Goal: Information Seeking & Learning: Find specific fact

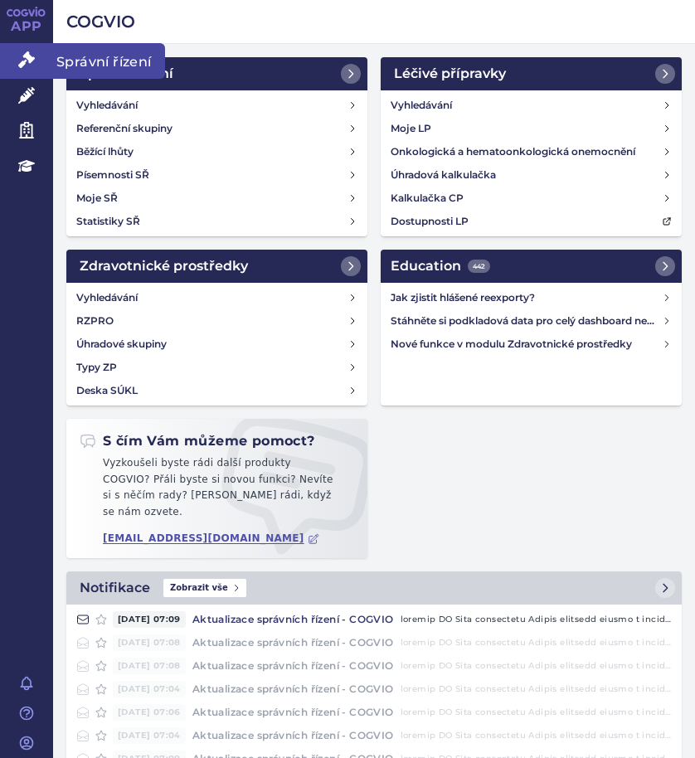
click at [76, 62] on span "Správní řízení" at bounding box center [109, 60] width 112 height 35
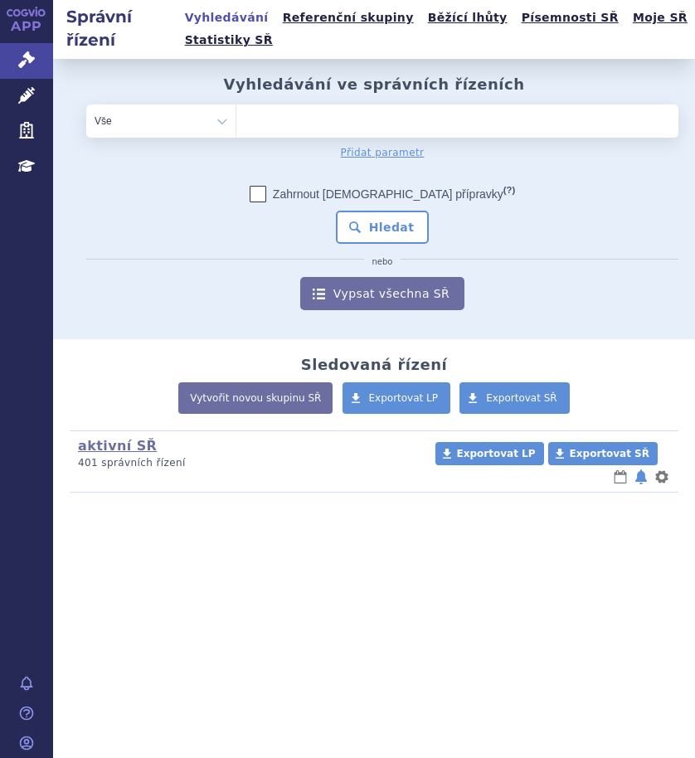
click at [424, 119] on ul at bounding box center [457, 118] width 442 height 27
click at [236, 119] on select at bounding box center [236, 120] width 1 height 33
paste input "SUKLS381148/2025"
type input "SUKLS381148/2025"
select select "SUKLS381148/2025"
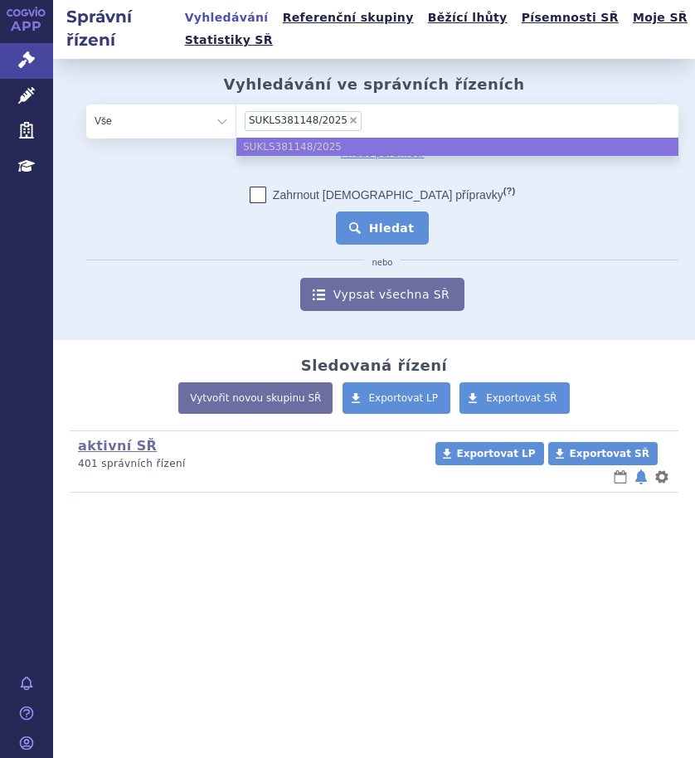
click at [394, 233] on button "Hledat" at bounding box center [383, 228] width 94 height 33
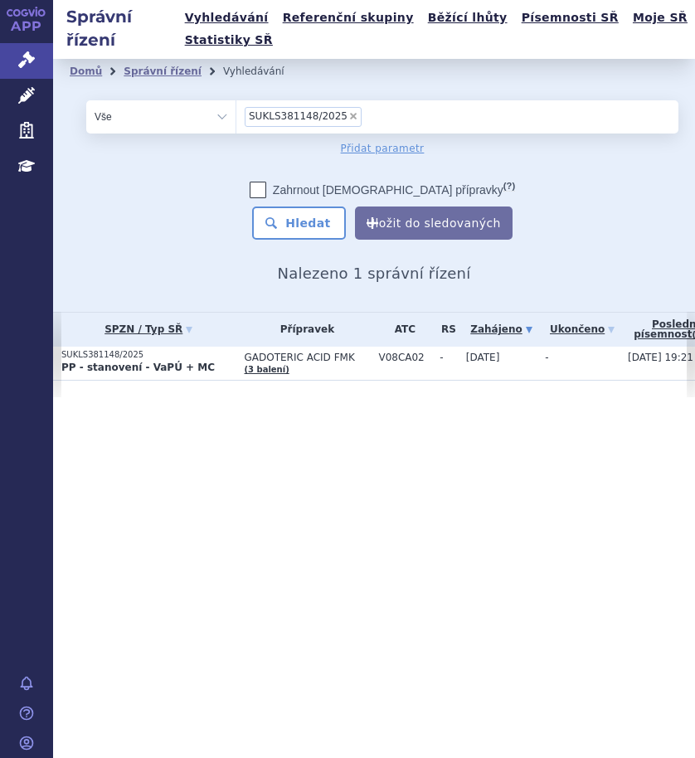
scroll to position [0, 187]
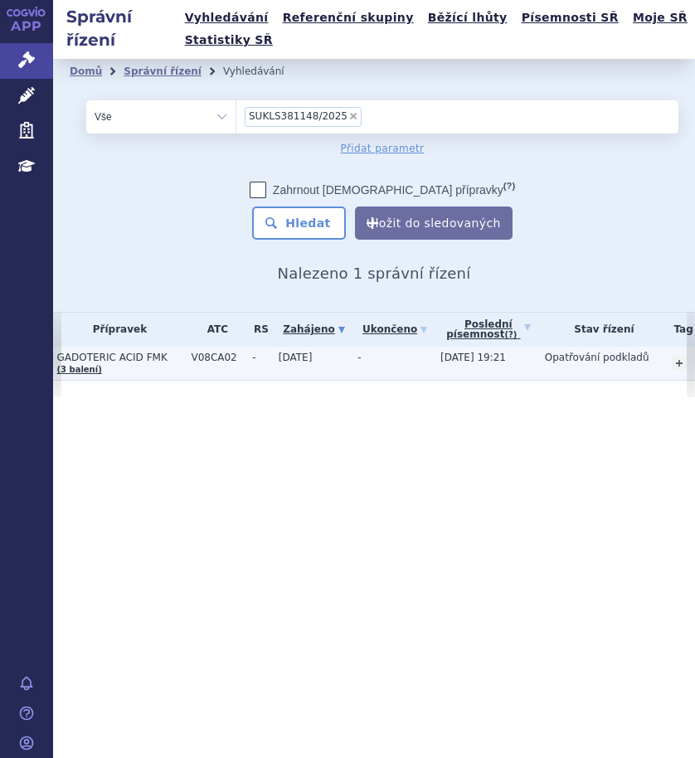
click at [145, 354] on span "GADOTERIC ACID FMK" at bounding box center [119, 358] width 126 height 12
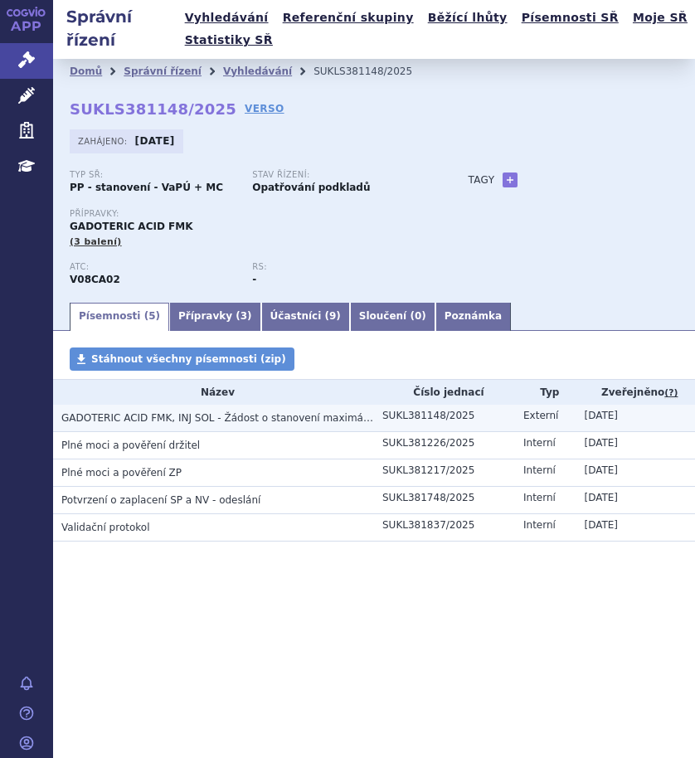
click at [118, 419] on span "GADOTERIC ACID FMK, INJ SOL - Žádost o stanovení maximální ceny výrobce a výše …" at bounding box center [334, 418] width 547 height 12
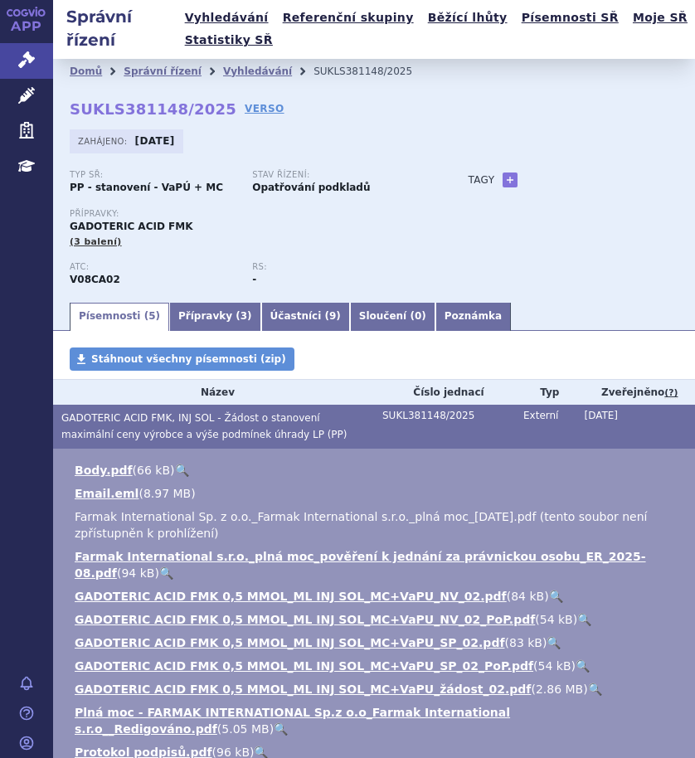
click at [114, 413] on span "GADOTERIC ACID FMK, INJ SOL - Žádost o stanovení maximální ceny výrobce a výše …" at bounding box center [204, 426] width 286 height 28
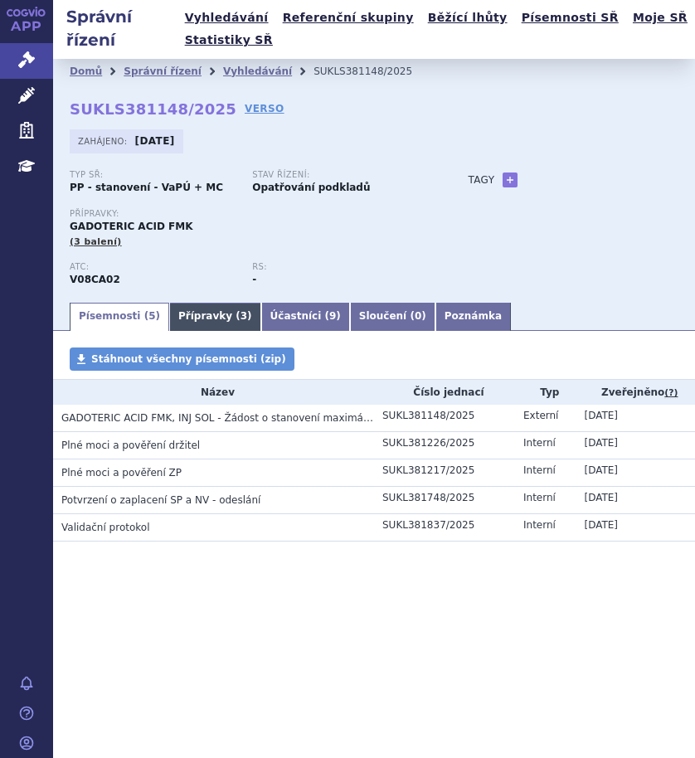
click at [184, 318] on link "Přípravky ( 3 )" at bounding box center [215, 317] width 92 height 28
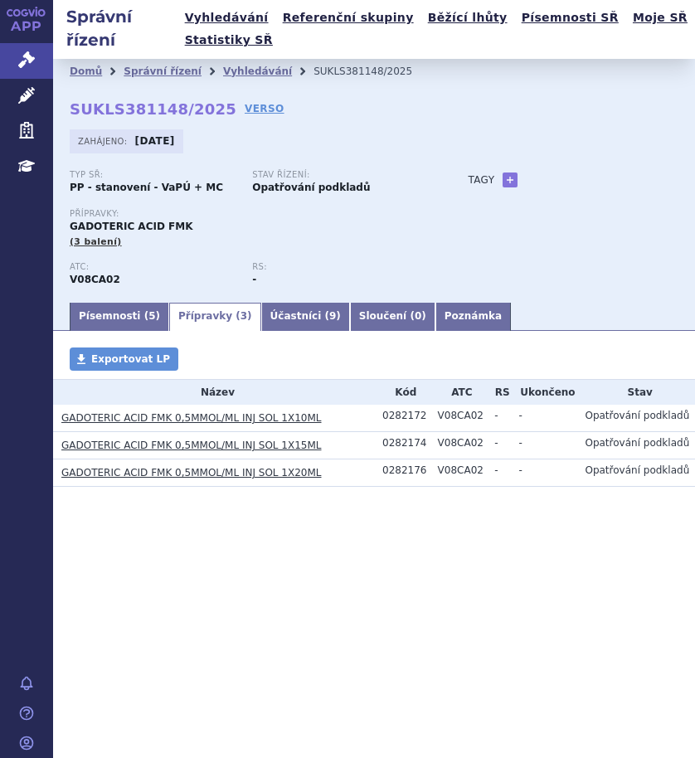
click at [202, 417] on link "GADOTERIC ACID FMK 0,5MMOL/ML INJ SOL 1X10ML" at bounding box center [191, 418] width 260 height 12
click at [142, 415] on link "GADOTERIC ACID FMK 0,5MMOL/ML INJ SOL 1X10ML" at bounding box center [191, 418] width 260 height 12
click at [140, 448] on link "GADOTERIC ACID FMK 0,5MMOL/ML INJ SOL 1X15ML" at bounding box center [191, 446] width 260 height 12
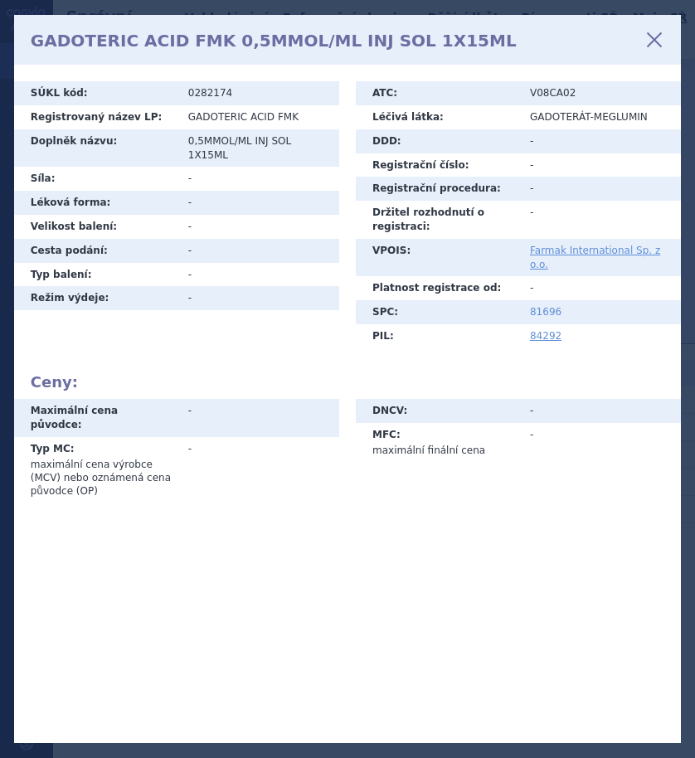
click at [544, 306] on link "81696" at bounding box center [546, 312] width 32 height 12
click at [655, 39] on icon at bounding box center [654, 40] width 28 height 28
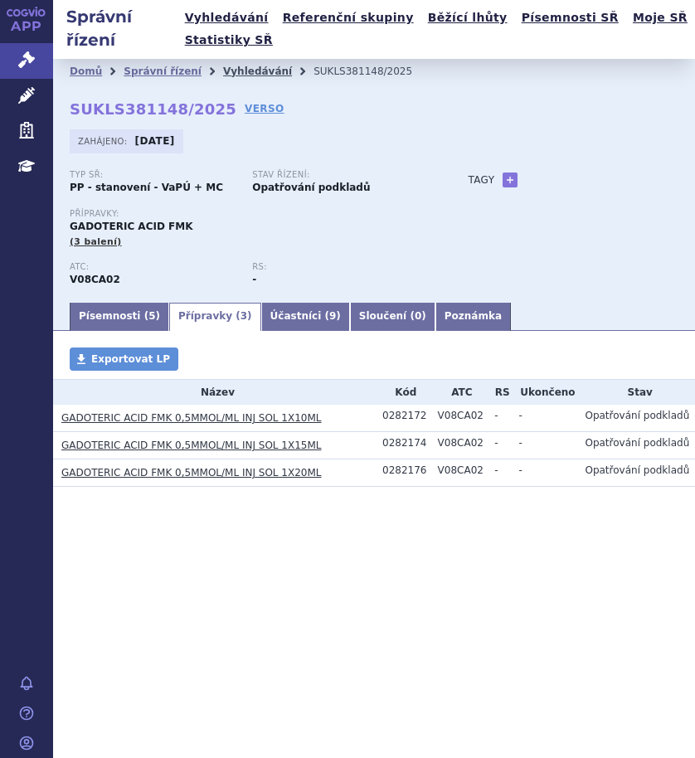
click at [227, 72] on link "Vyhledávání" at bounding box center [257, 72] width 69 height 12
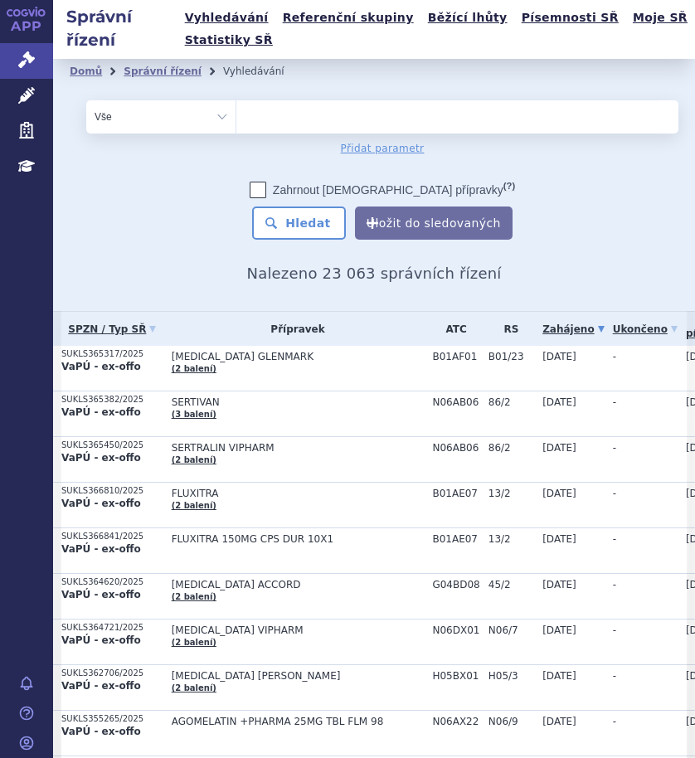
click at [324, 114] on ul at bounding box center [451, 113] width 430 height 27
click at [236, 114] on select at bounding box center [236, 116] width 1 height 33
paste input "SUKLS378076/2025"
type input "SUKLS378076/2025"
select select "SUKLS378076/2025"
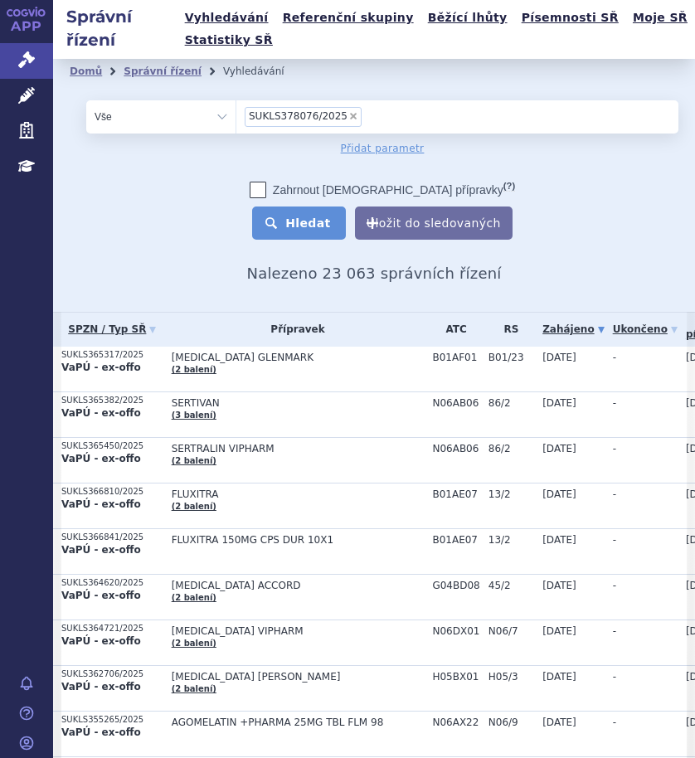
click at [304, 225] on button "Hledat" at bounding box center [299, 223] width 94 height 33
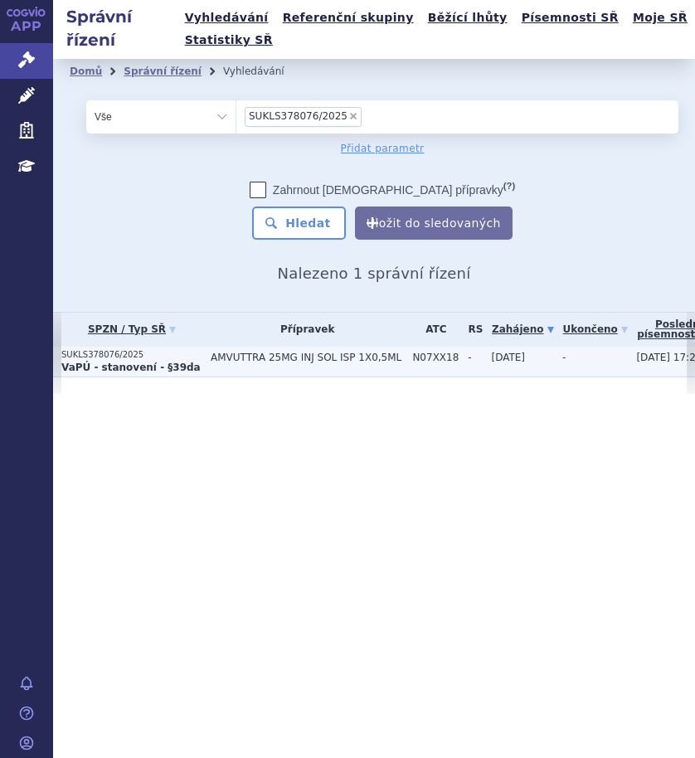
click at [260, 363] on td "AMVUTTRA 25MG INJ SOL ISP 1X0,5ML" at bounding box center [303, 362] width 202 height 31
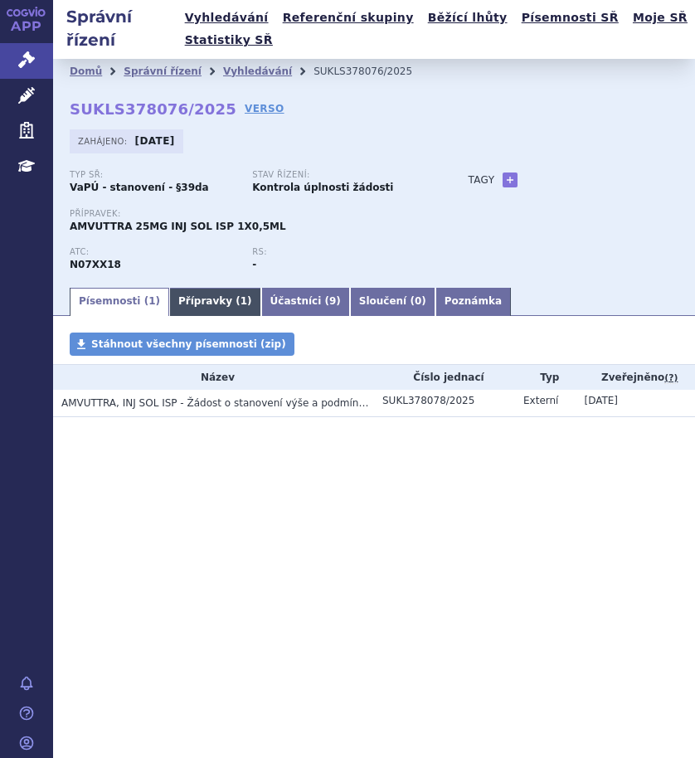
click at [188, 304] on link "Přípravky ( 1 )" at bounding box center [215, 302] width 92 height 28
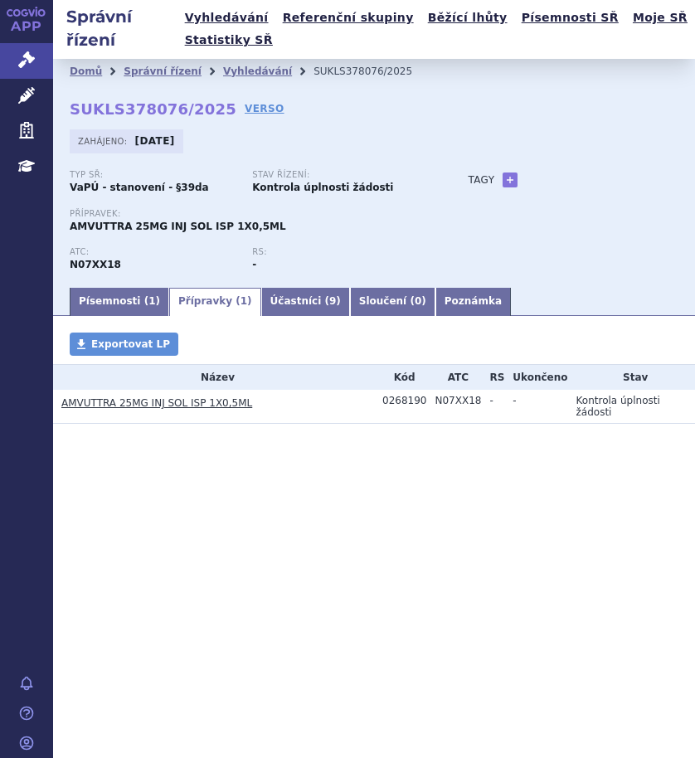
click at [172, 402] on link "AMVUTTRA 25MG INJ SOL ISP 1X0,5ML" at bounding box center [156, 403] width 191 height 12
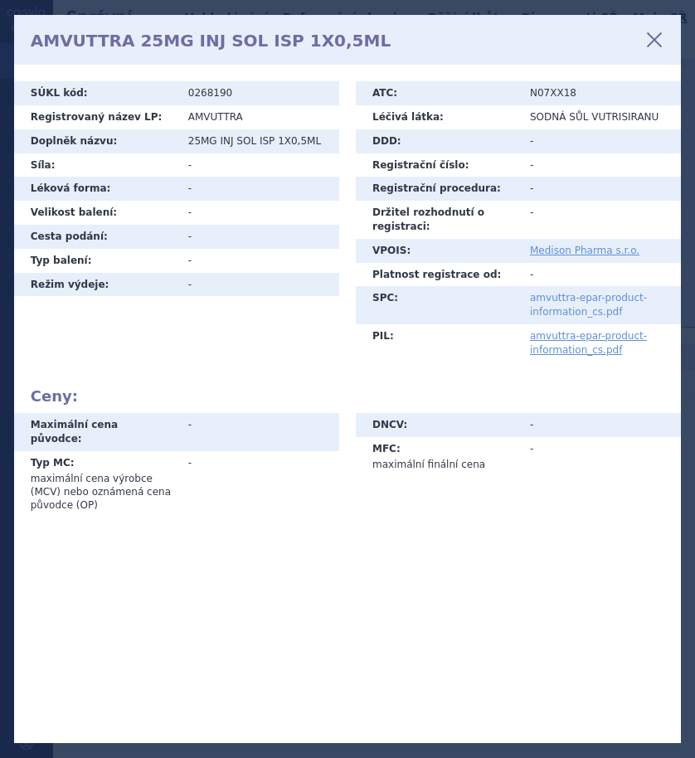
click at [590, 302] on link "amvuttra-epar-product-information_cs.pdf" at bounding box center [588, 305] width 117 height 26
click at [649, 39] on icon at bounding box center [654, 40] width 28 height 28
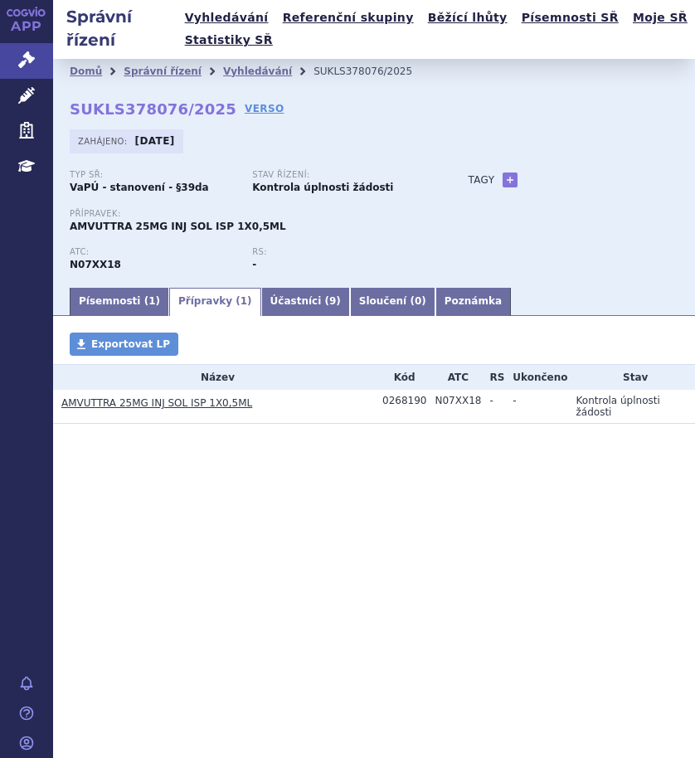
click at [119, 316] on section "Domů Správní řízení Vyhledávání SUKLS378076/2025 SUKLS378076/2025 VERSO [GEOGRA…" at bounding box center [374, 291] width 642 height 465
click at [122, 299] on link "Písemnosti ( 1 )" at bounding box center [120, 302] width 100 height 28
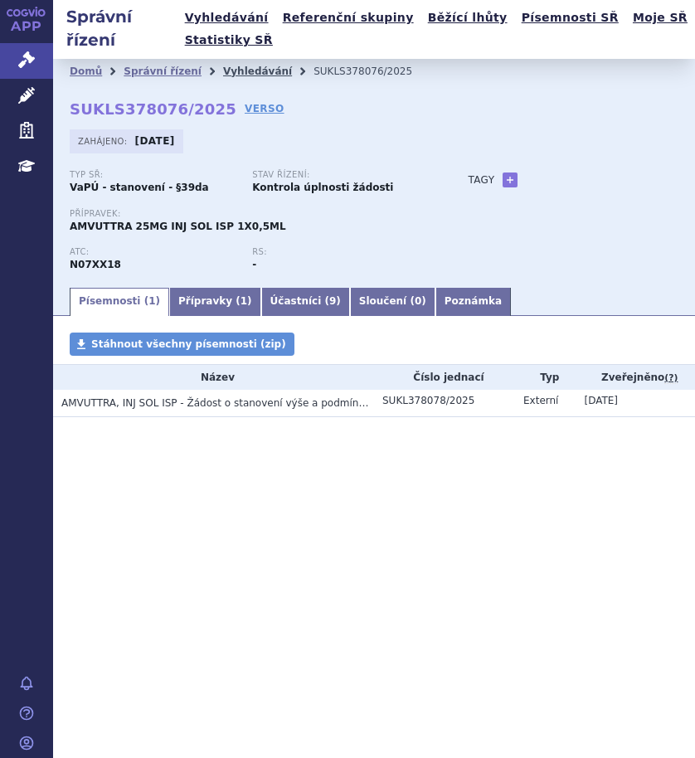
click at [231, 71] on link "Vyhledávání" at bounding box center [257, 72] width 69 height 12
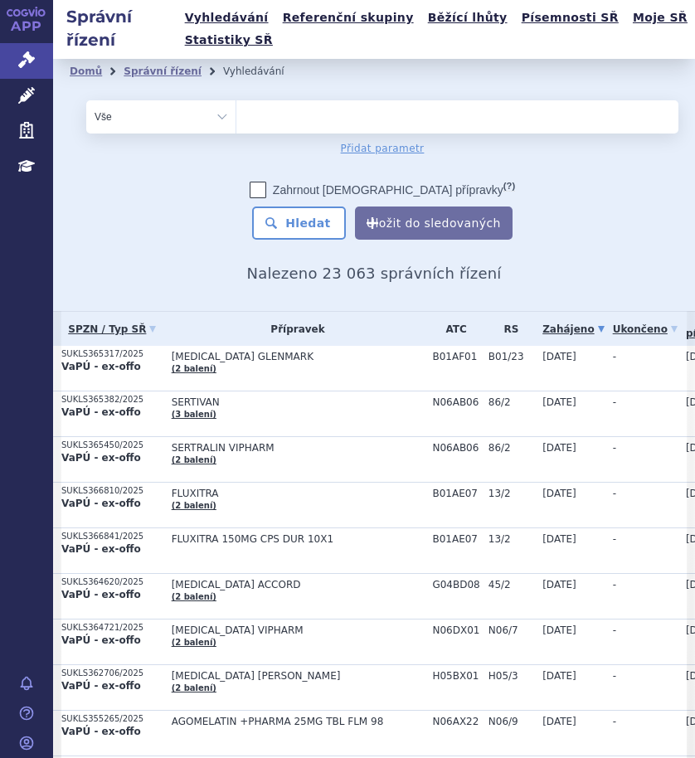
click at [338, 121] on ul at bounding box center [451, 113] width 430 height 27
click at [236, 121] on select at bounding box center [236, 116] width 1 height 33
paste input "SUKLS373185/2025"
type input "SUKLS373185/2025"
select select "SUKLS373185/2025"
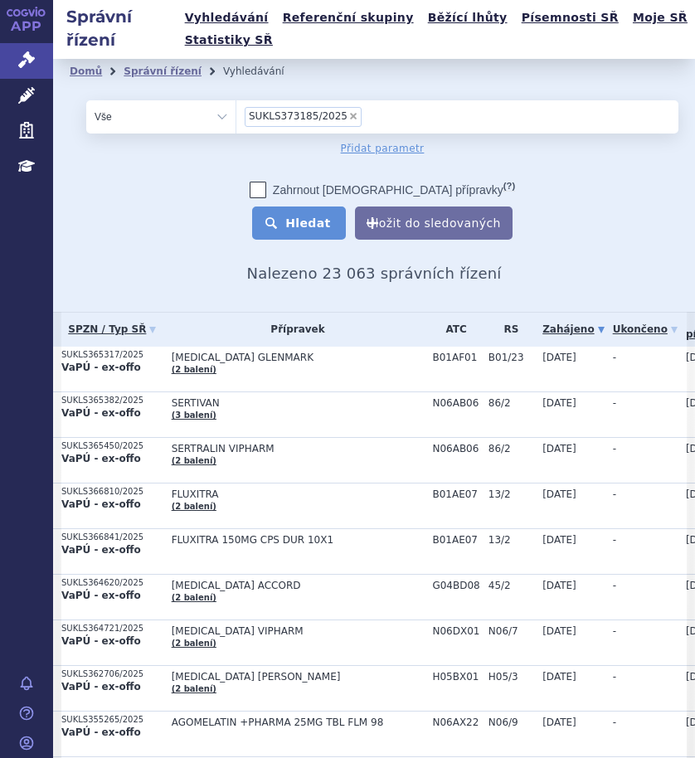
click at [301, 225] on button "Hledat" at bounding box center [299, 223] width 94 height 33
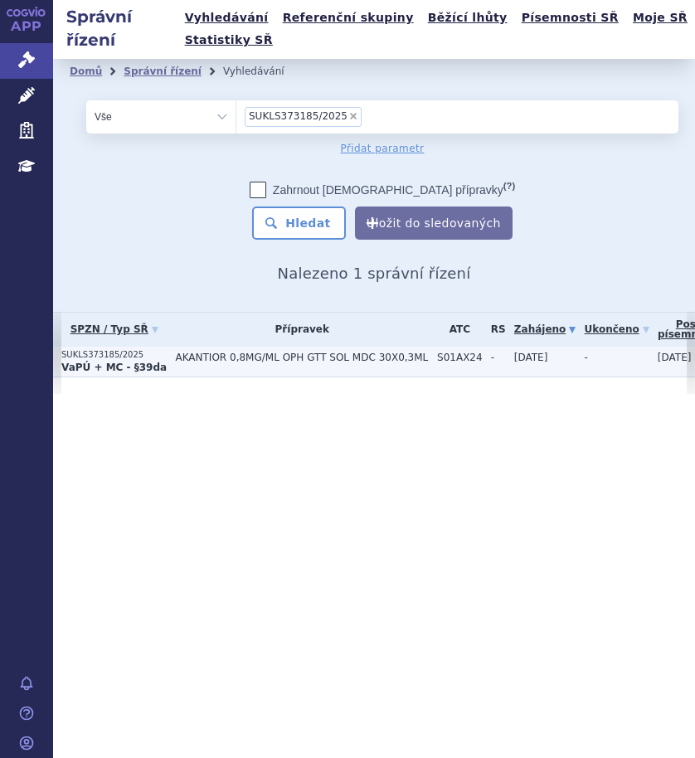
click at [206, 355] on span "AKANTIOR 0,8MG/ML OPH GTT SOL MDC 30X0,3ML" at bounding box center [302, 358] width 254 height 12
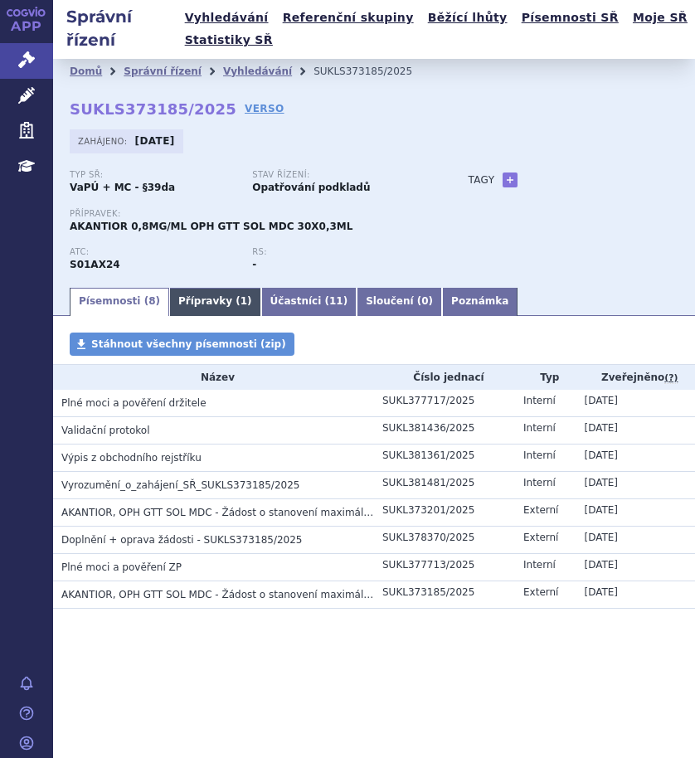
click at [213, 305] on link "Přípravky ( 1 )" at bounding box center [215, 302] width 92 height 28
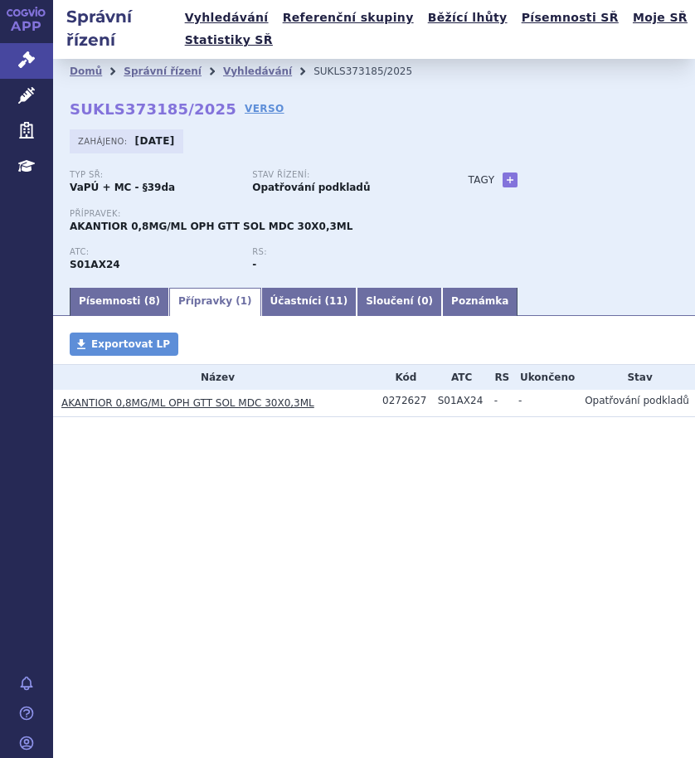
click at [159, 406] on link "AKANTIOR 0,8MG/ML OPH GTT SOL MDC 30X0,3ML" at bounding box center [187, 403] width 253 height 12
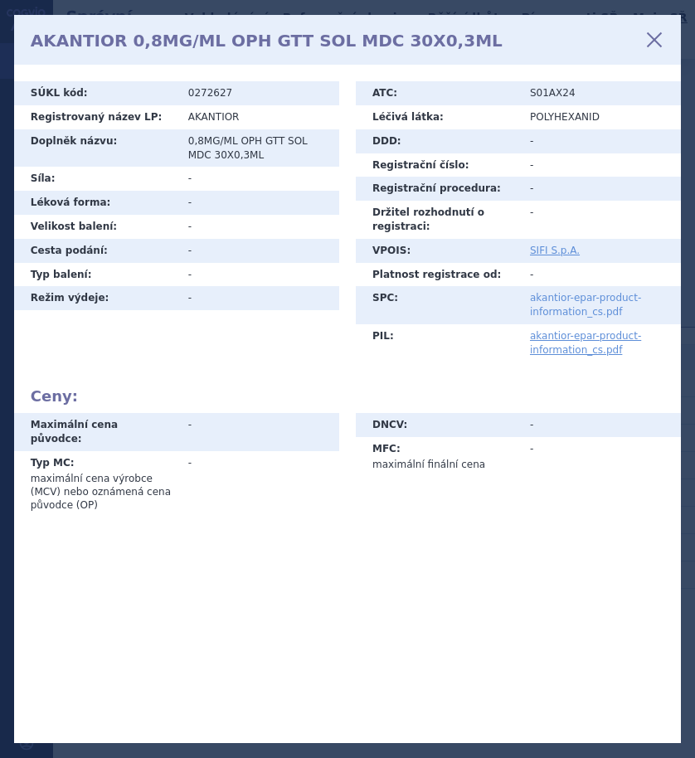
click at [591, 315] on link "akantior-epar-product-information_cs.pdf" at bounding box center [585, 305] width 111 height 26
click at [654, 33] on icon at bounding box center [654, 40] width 28 height 28
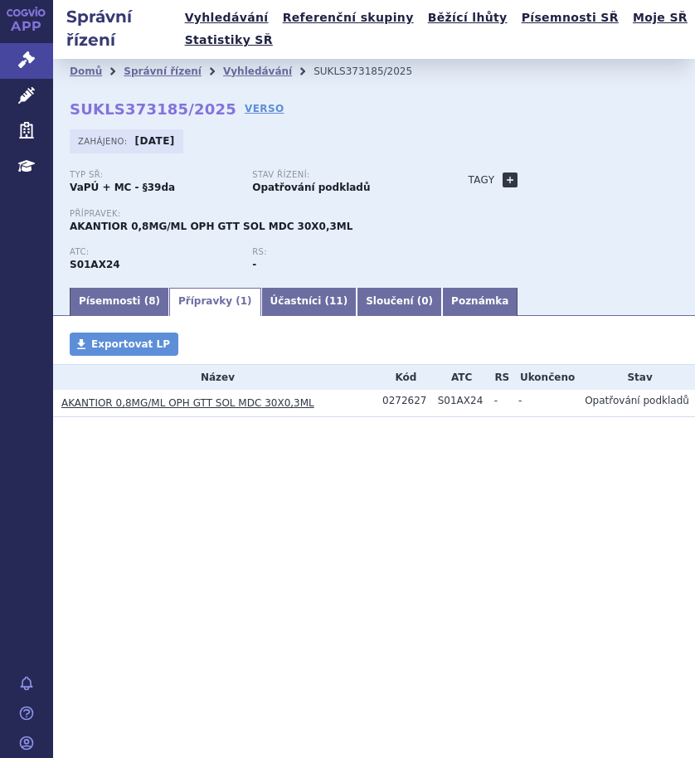
click at [504, 181] on link "+" at bounding box center [510, 180] width 15 height 15
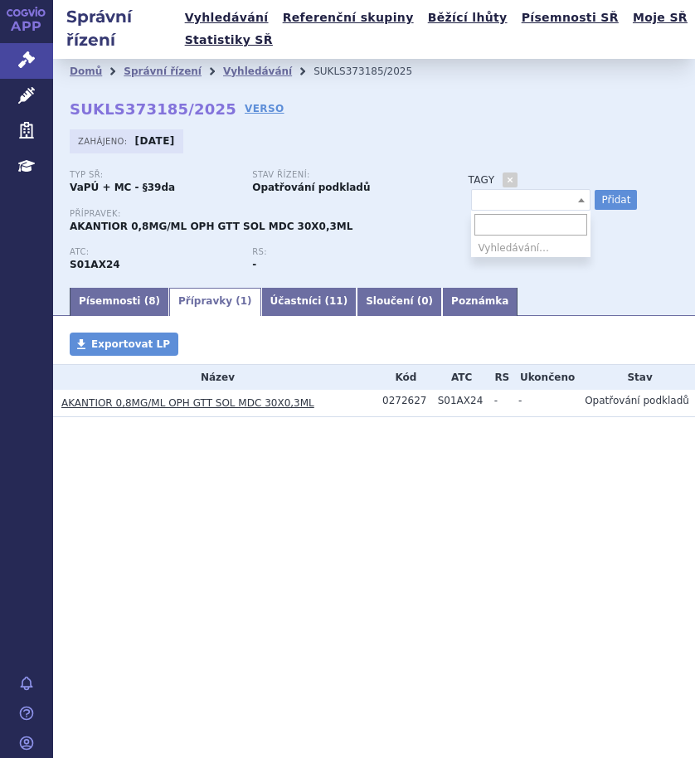
click at [509, 202] on span at bounding box center [530, 200] width 119 height 22
type input "ofmatmo"
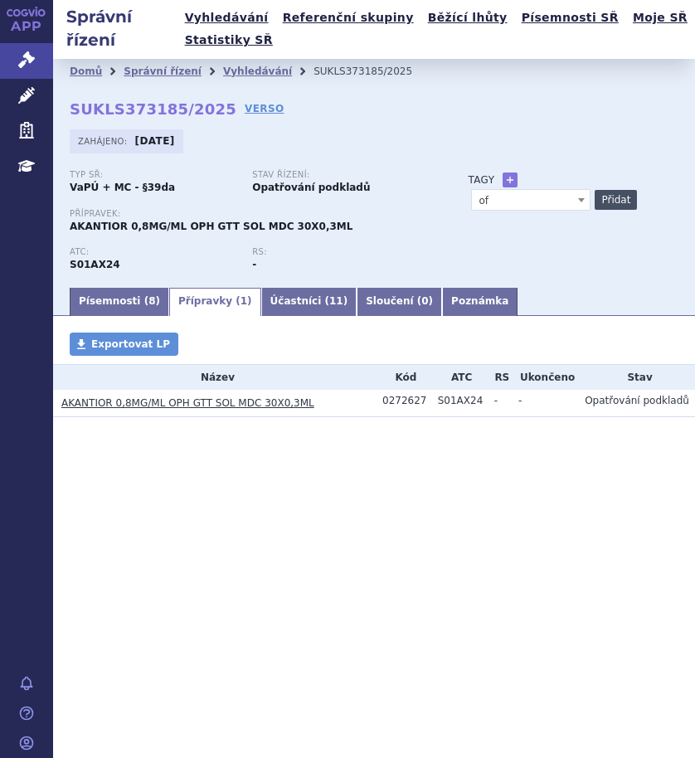
click at [612, 203] on button "Přidat" at bounding box center [616, 200] width 42 height 20
click at [500, 219] on link at bounding box center [497, 225] width 20 height 20
click at [489, 197] on span at bounding box center [530, 200] width 119 height 22
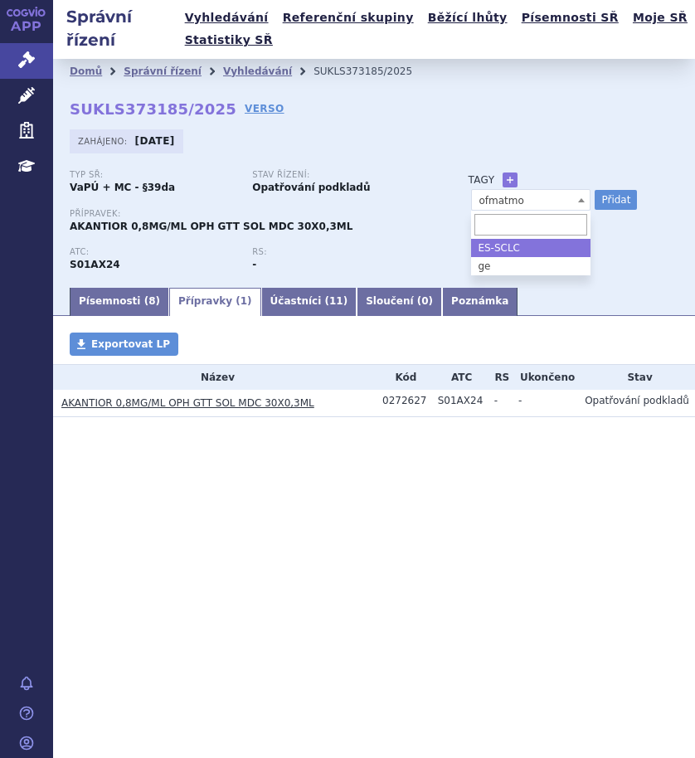
click at [504, 200] on span "ofmatmo" at bounding box center [531, 201] width 118 height 22
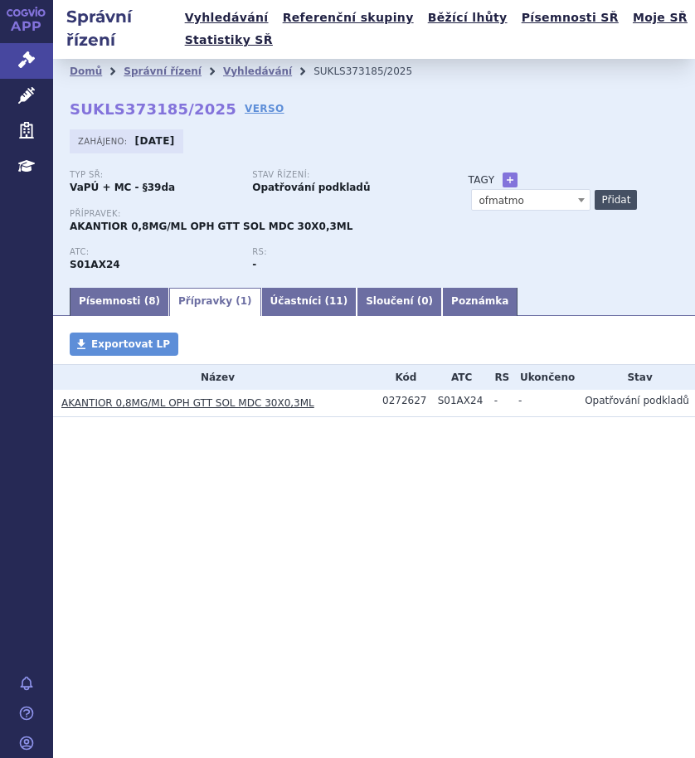
click at [620, 196] on button "Přidat" at bounding box center [616, 200] width 42 height 20
select select
click at [231, 67] on link "Vyhledávání" at bounding box center [257, 72] width 69 height 12
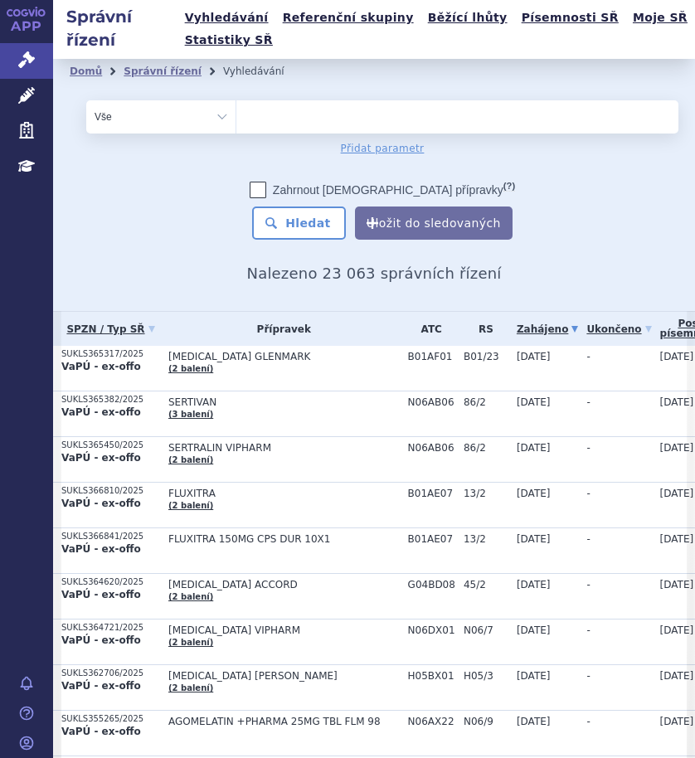
click at [328, 119] on ul at bounding box center [451, 113] width 430 height 27
click at [236, 119] on select at bounding box center [236, 116] width 1 height 33
paste input "SUKLS324301/2025"
type input "SUKLS324301/2025"
select select "SUKLS324301/2025"
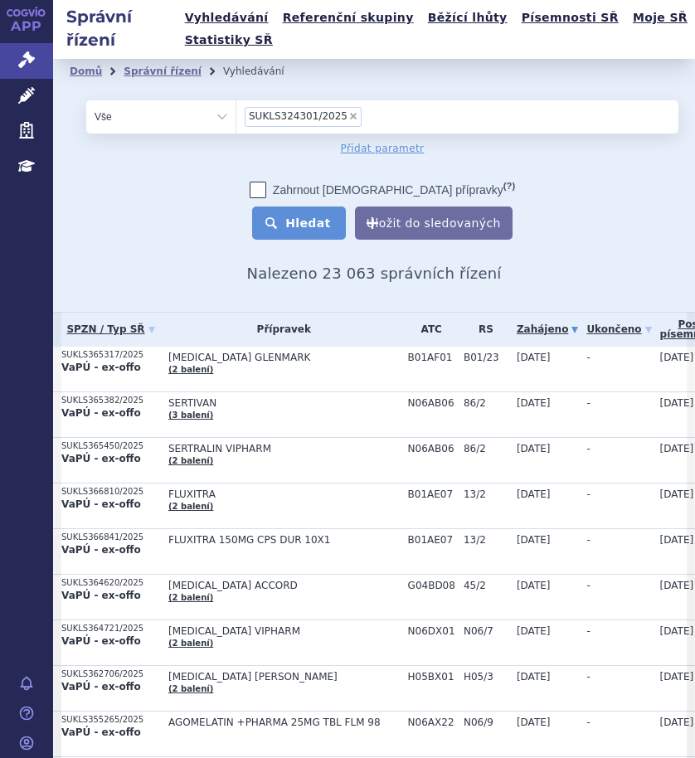
click at [301, 226] on button "Hledat" at bounding box center [299, 223] width 94 height 33
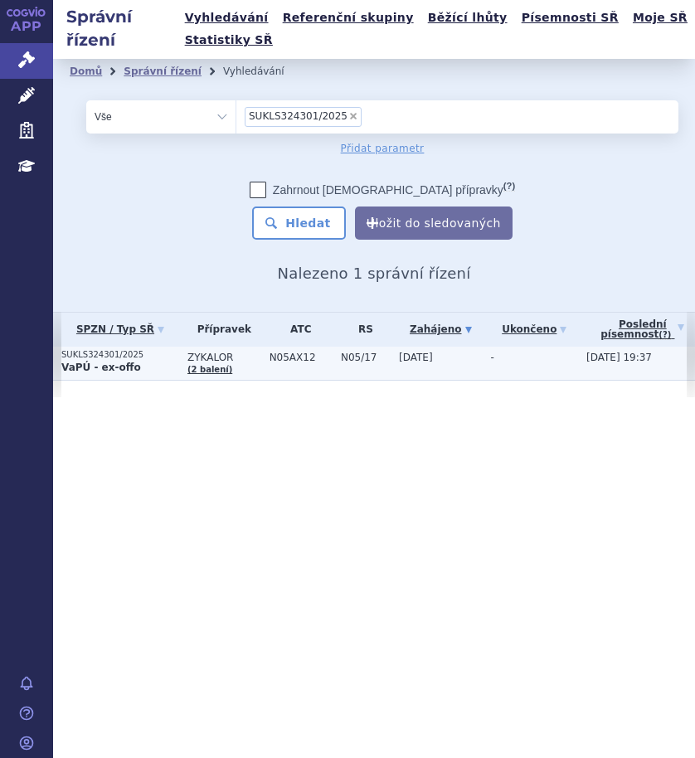
click at [172, 362] on p "VaPÚ - ex-offo" at bounding box center [120, 367] width 118 height 13
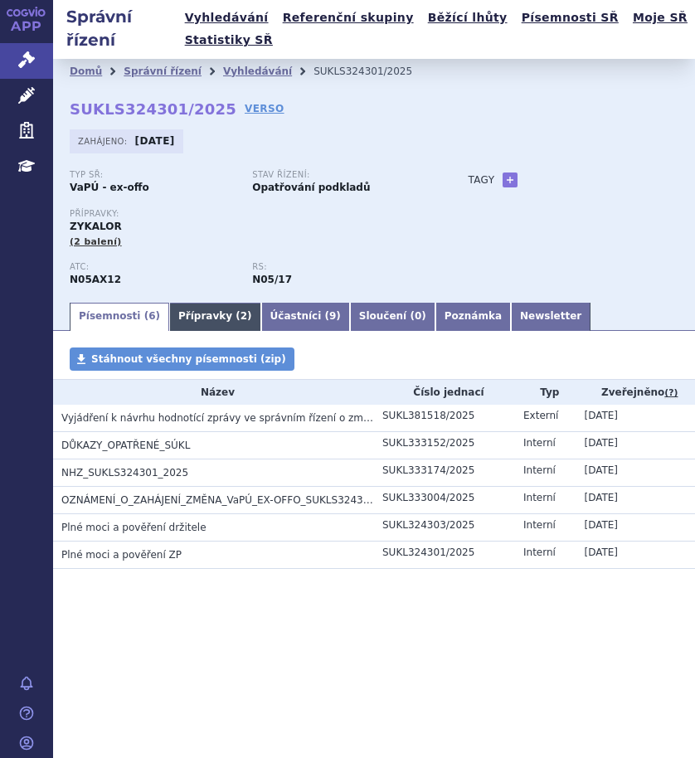
click at [207, 316] on link "Přípravky ( 2 )" at bounding box center [215, 317] width 92 height 28
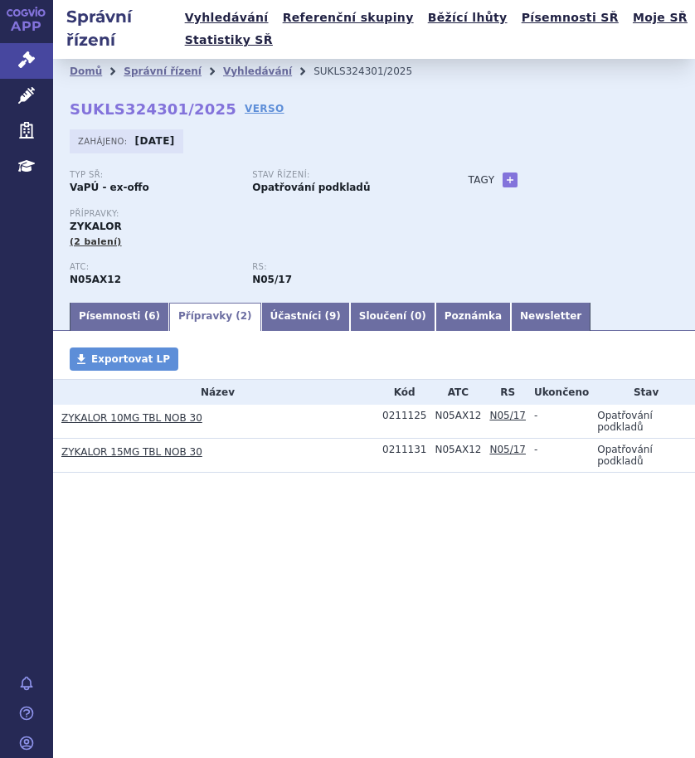
click at [129, 421] on link "ZYKALOR 10MG TBL NOB 30" at bounding box center [131, 418] width 141 height 12
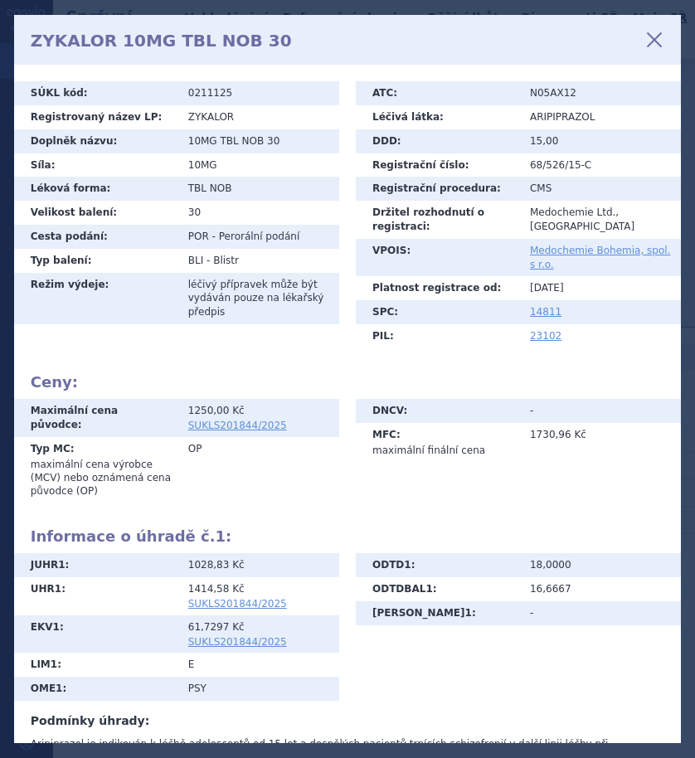
click at [654, 35] on icon at bounding box center [654, 40] width 28 height 28
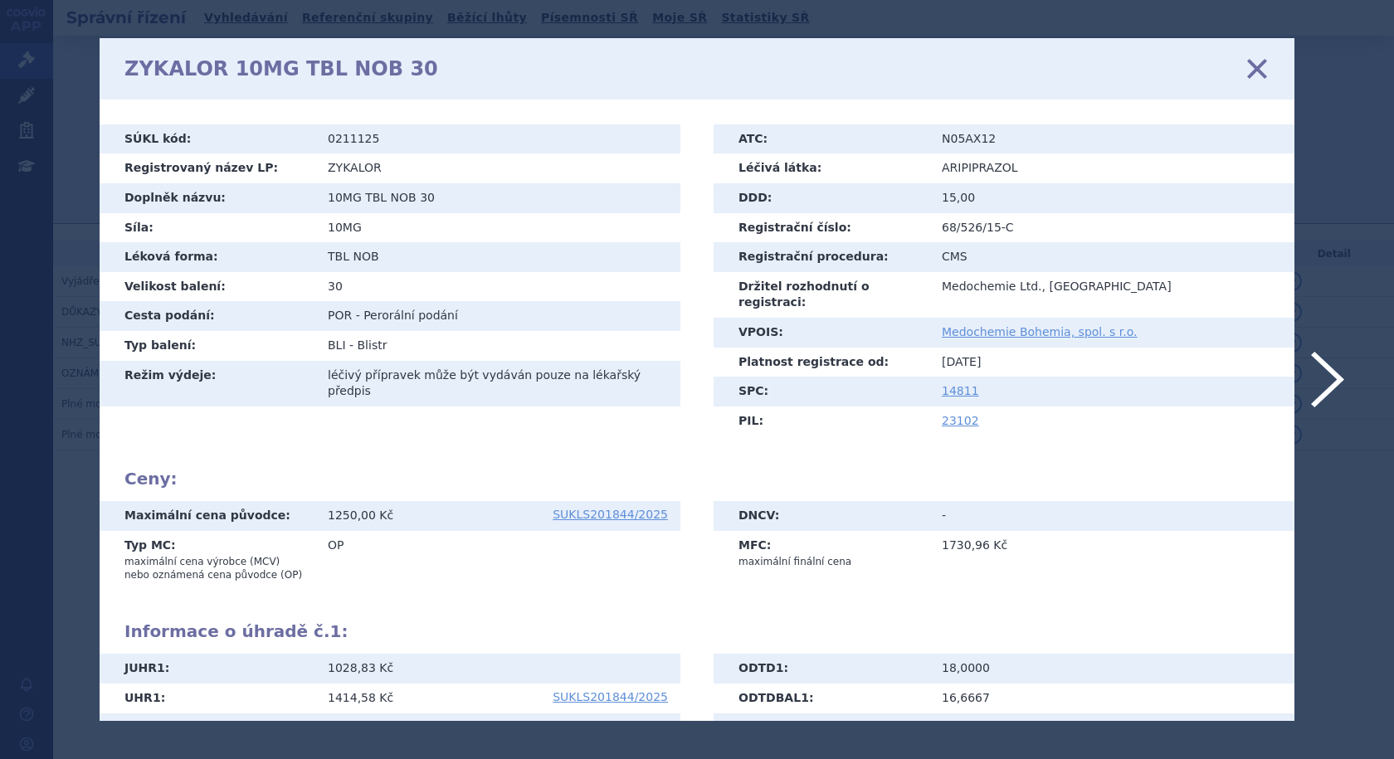
click at [1256, 70] on icon at bounding box center [1256, 68] width 35 height 35
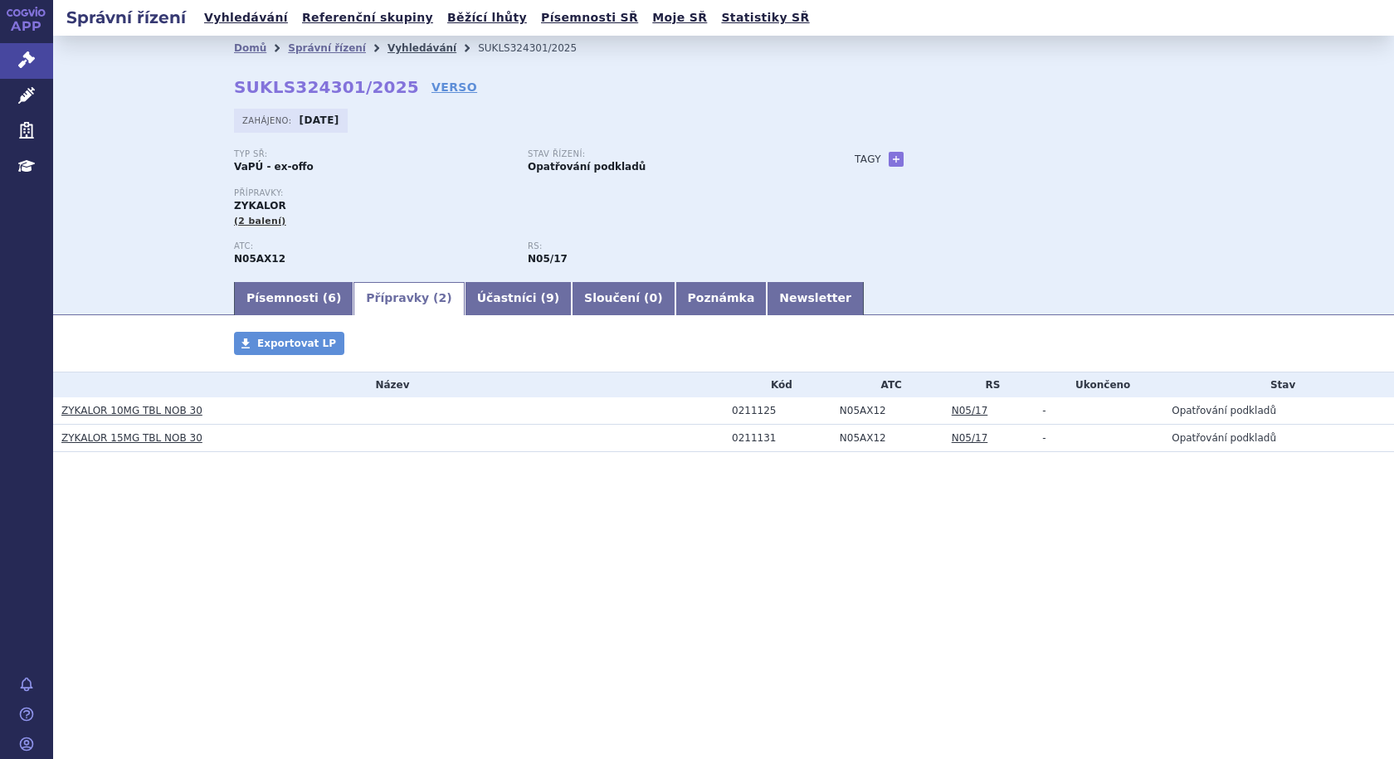
click at [387, 46] on link "Vyhledávání" at bounding box center [421, 48] width 69 height 12
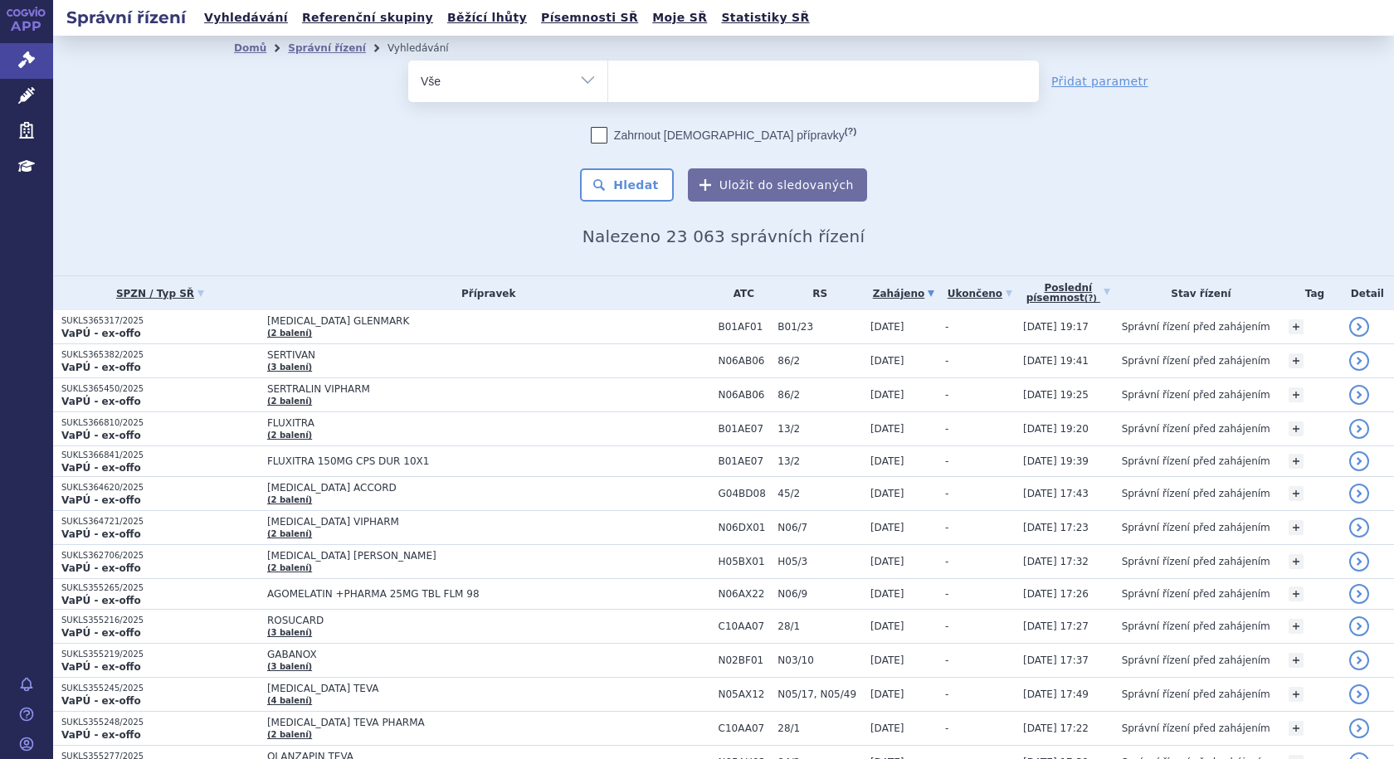
click at [713, 82] on ul at bounding box center [823, 78] width 431 height 35
click at [608, 82] on select at bounding box center [607, 80] width 1 height 41
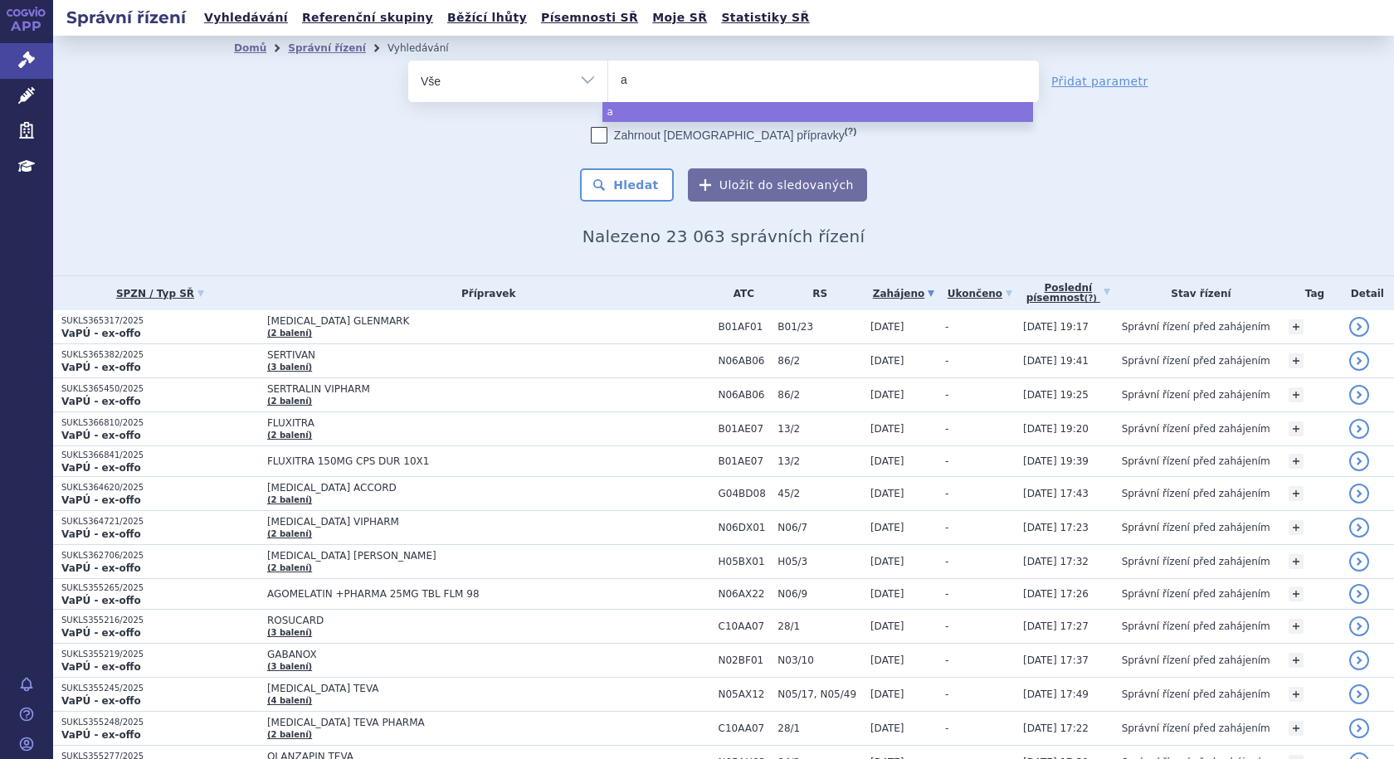
type input "ak"
type input "akan"
type input "akanti"
type input "akantio"
type input "akantior"
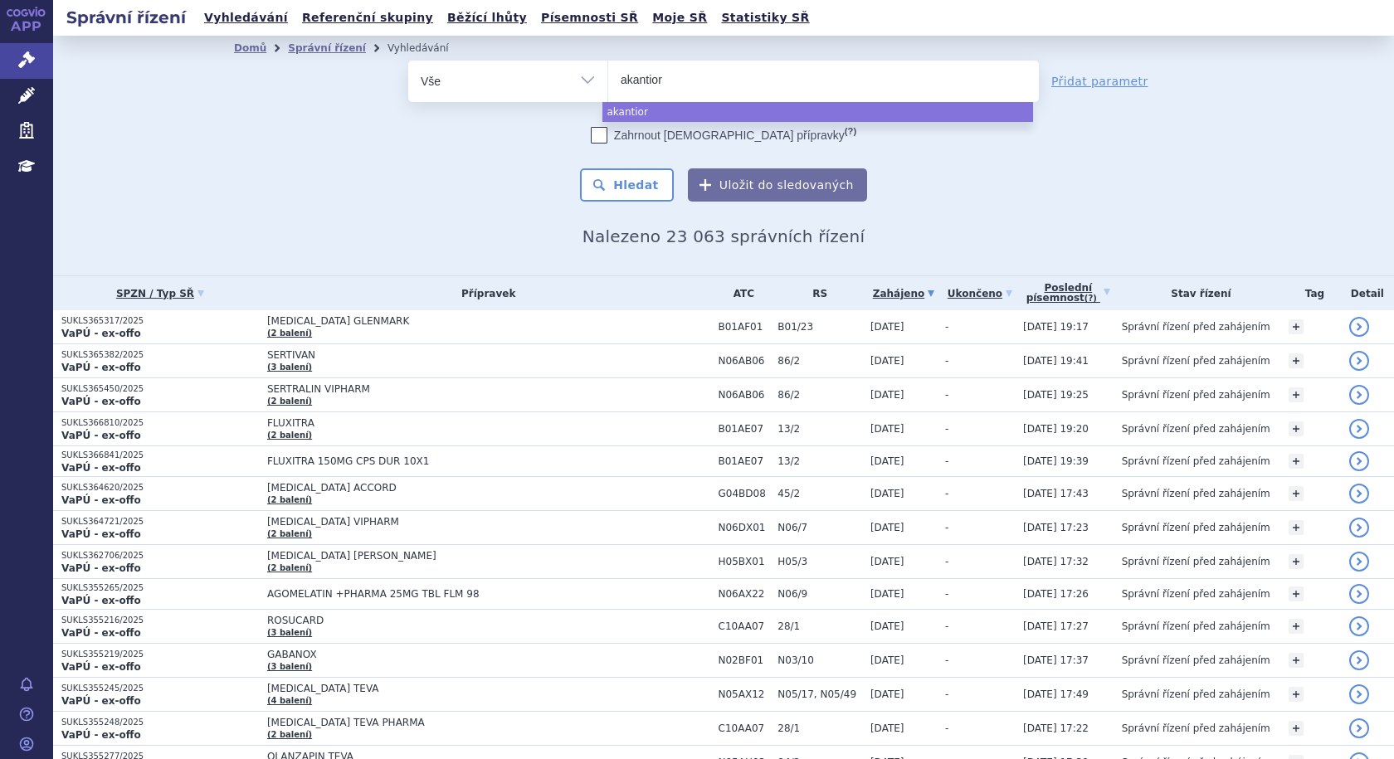
select select "akantior"
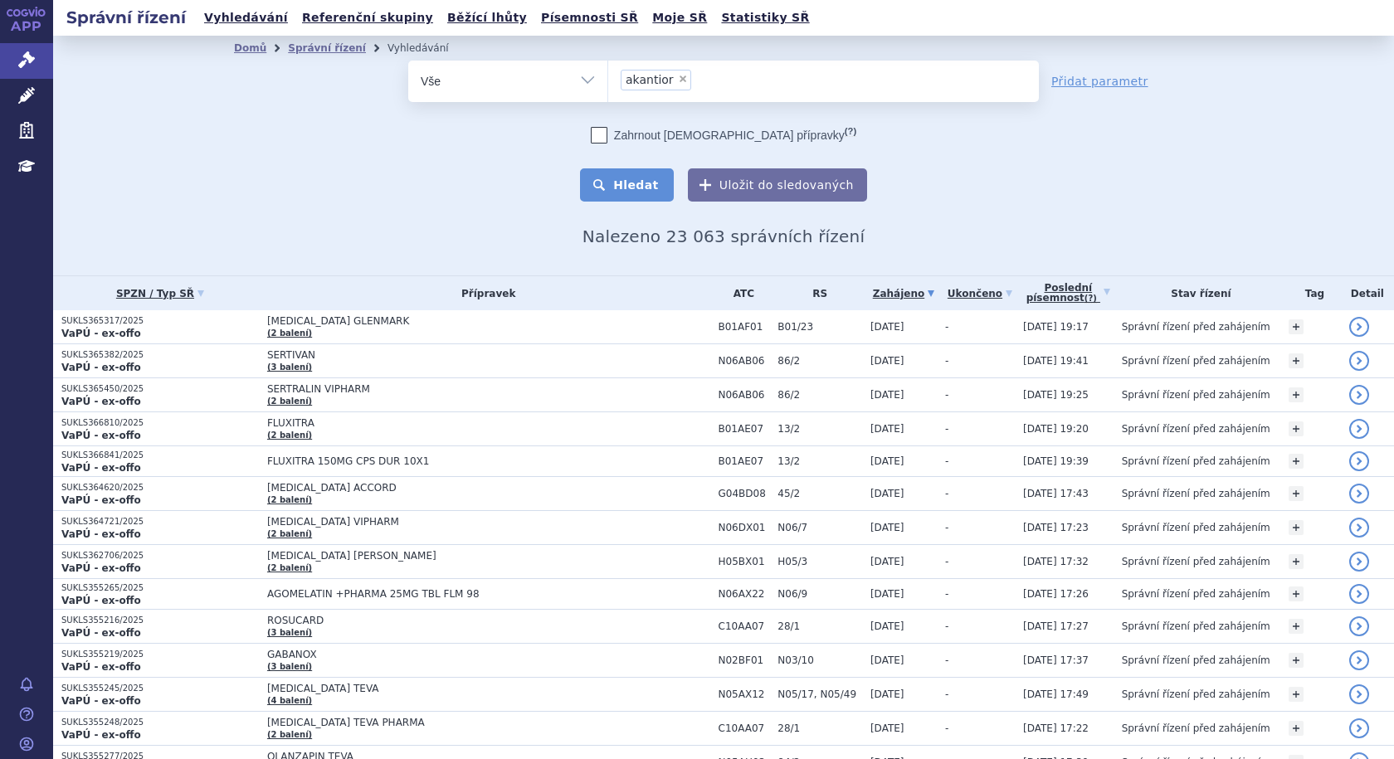
click at [639, 181] on button "Hledat" at bounding box center [627, 184] width 94 height 33
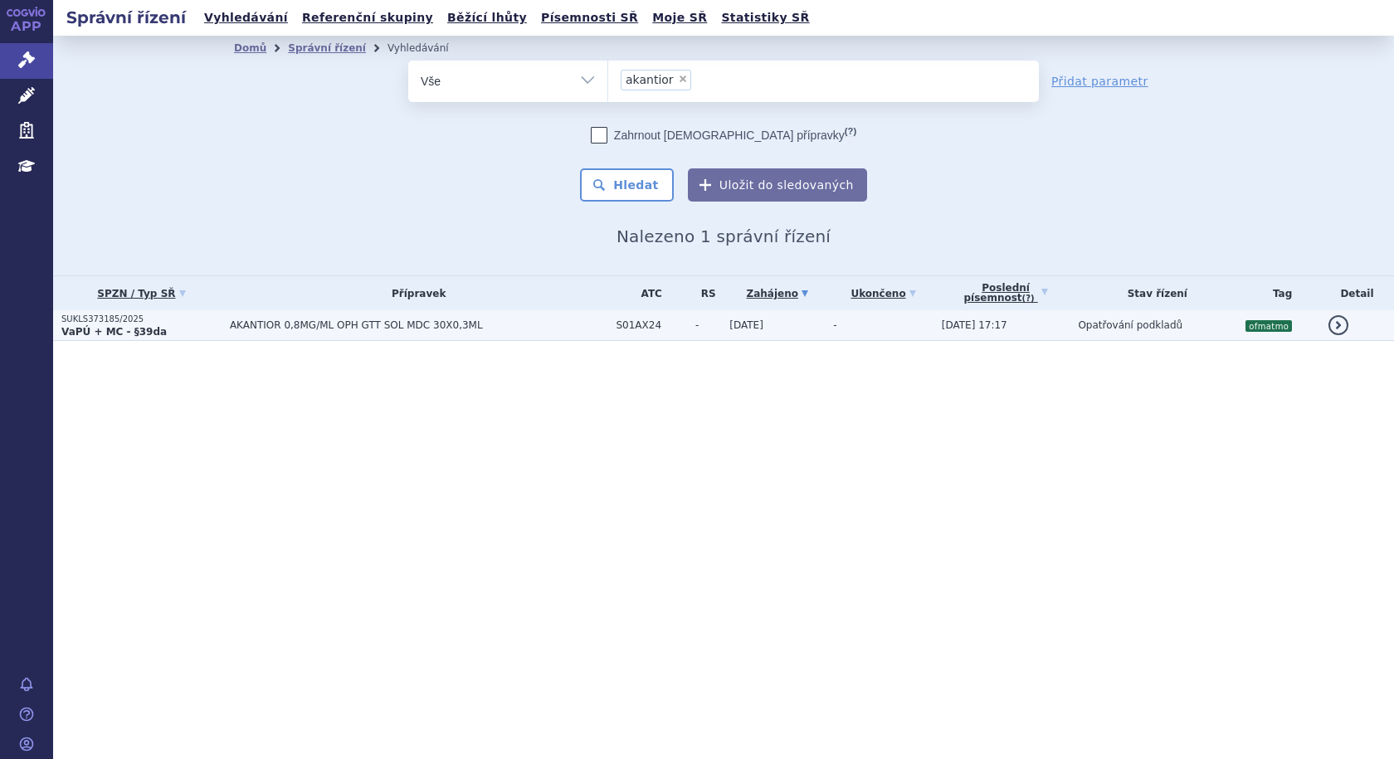
click at [535, 334] on td "AKANTIOR 0,8MG/ML OPH GTT SOL MDC 30X0,3ML" at bounding box center [414, 325] width 387 height 31
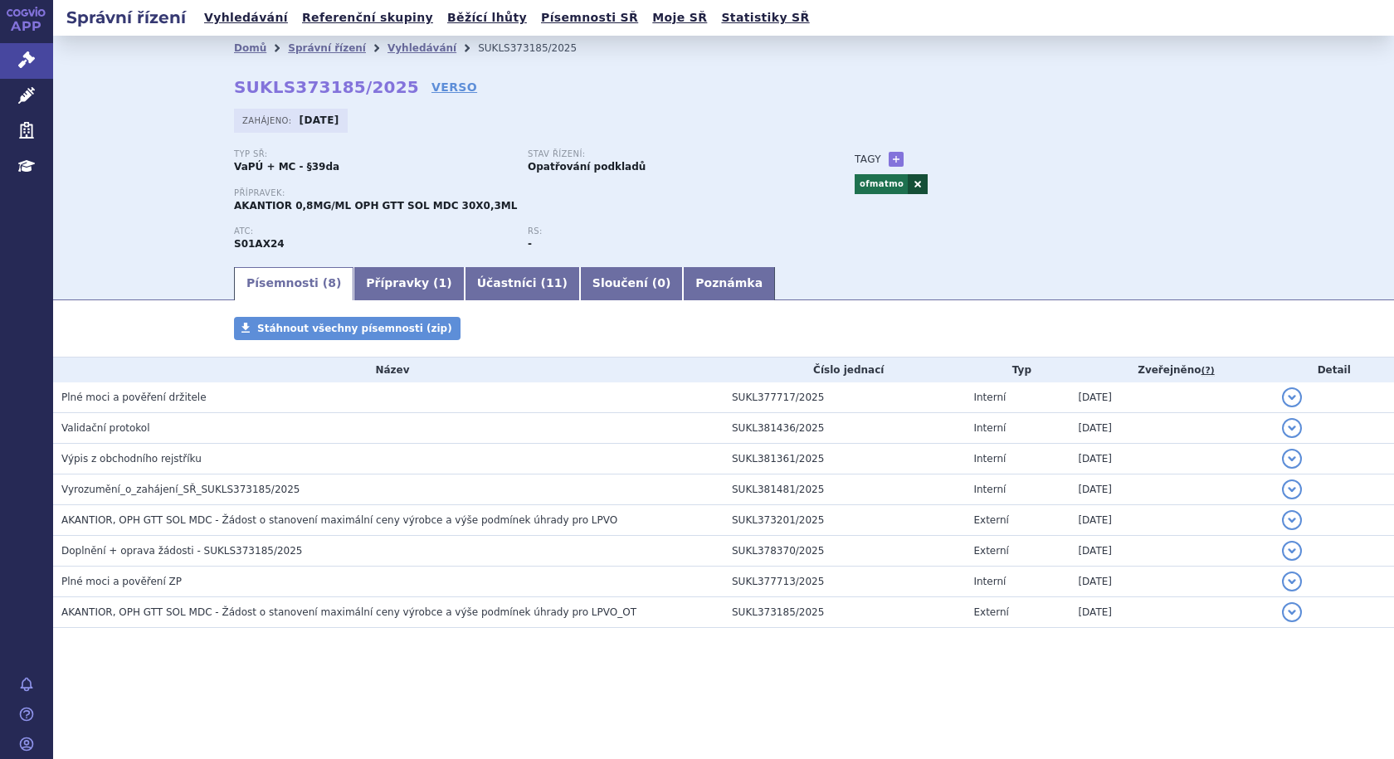
click at [914, 183] on link at bounding box center [917, 184] width 20 height 20
click at [889, 156] on link "+" at bounding box center [895, 159] width 15 height 15
click at [936, 158] on span at bounding box center [970, 159] width 119 height 22
type input "oftalmo"
select select "oftalmo"
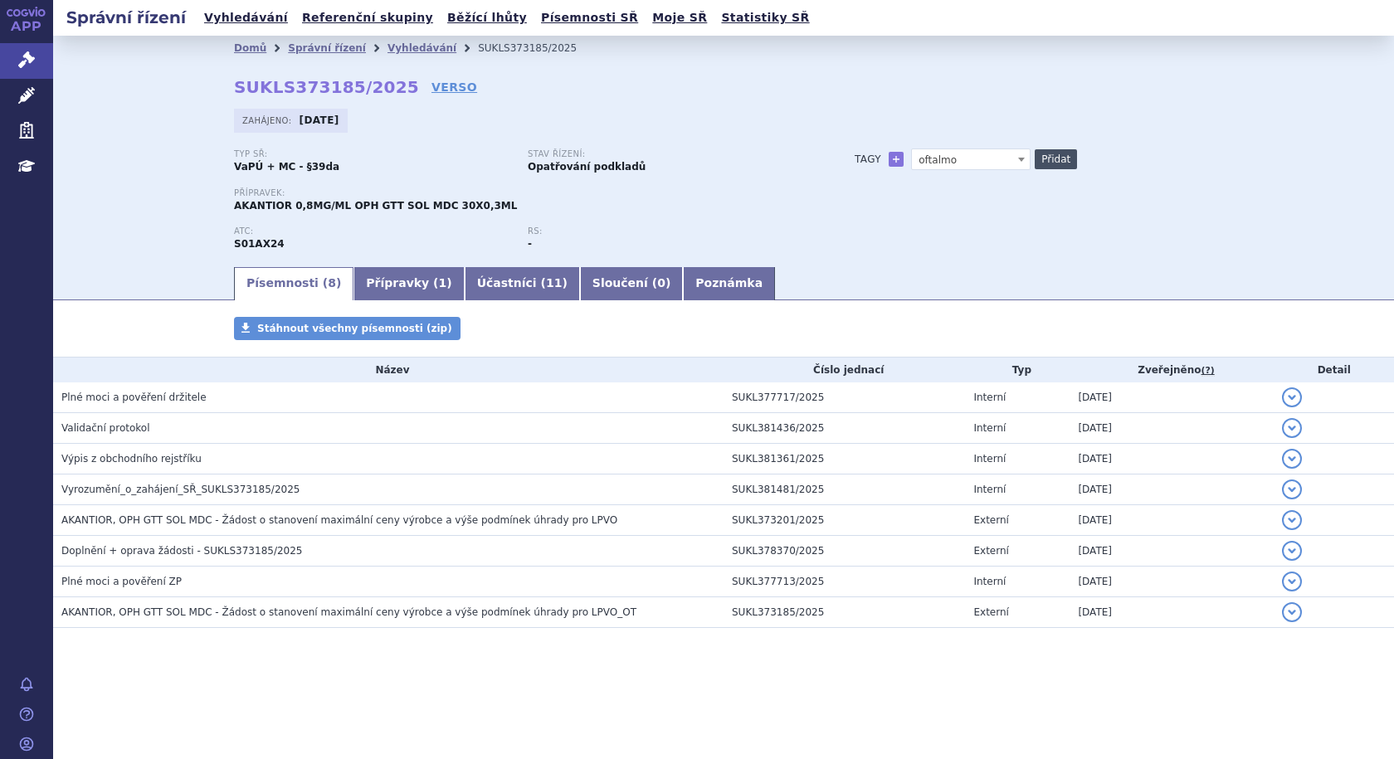
click at [1048, 158] on button "Přidat" at bounding box center [1055, 159] width 42 height 20
select select
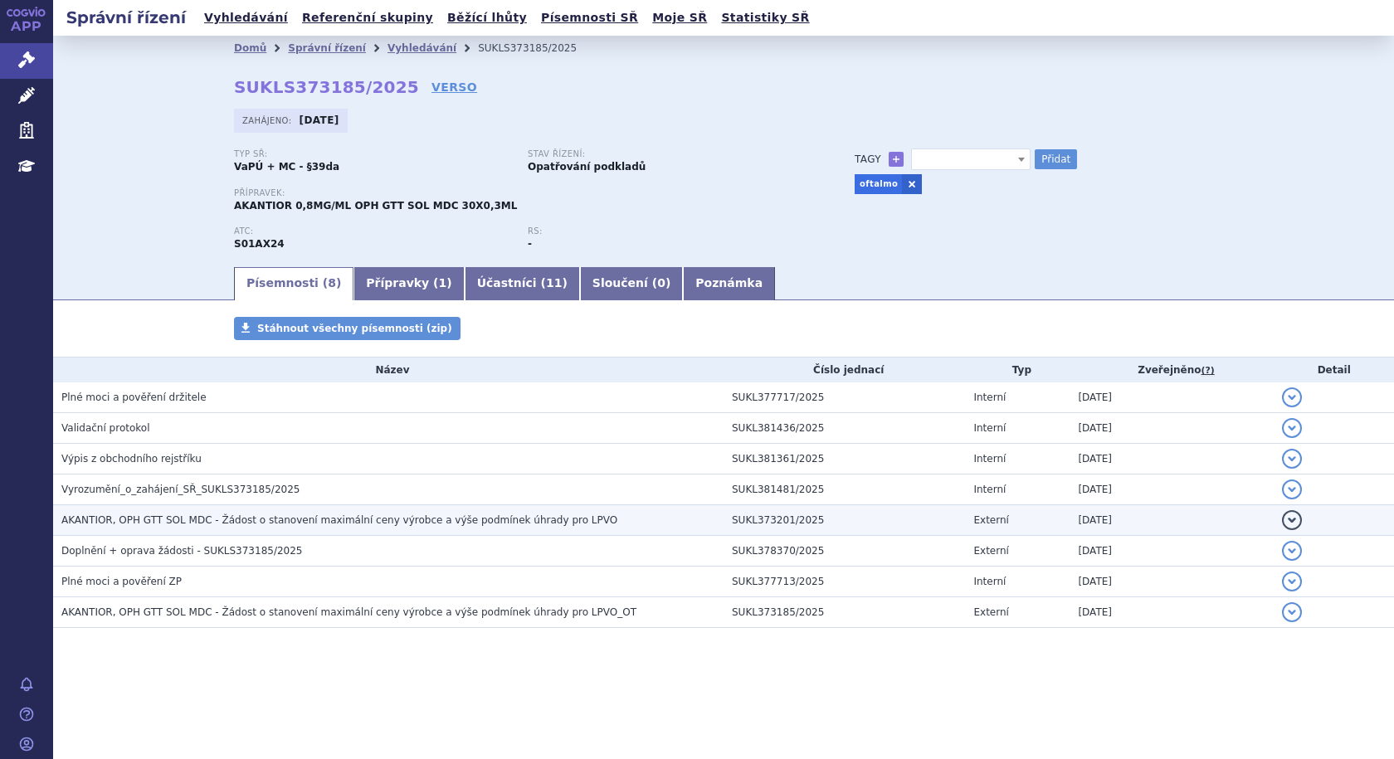
click at [325, 519] on span "AKANTIOR, OPH GTT SOL MDC - Žádost o stanovení maximální ceny výrobce a výše po…" at bounding box center [339, 520] width 556 height 12
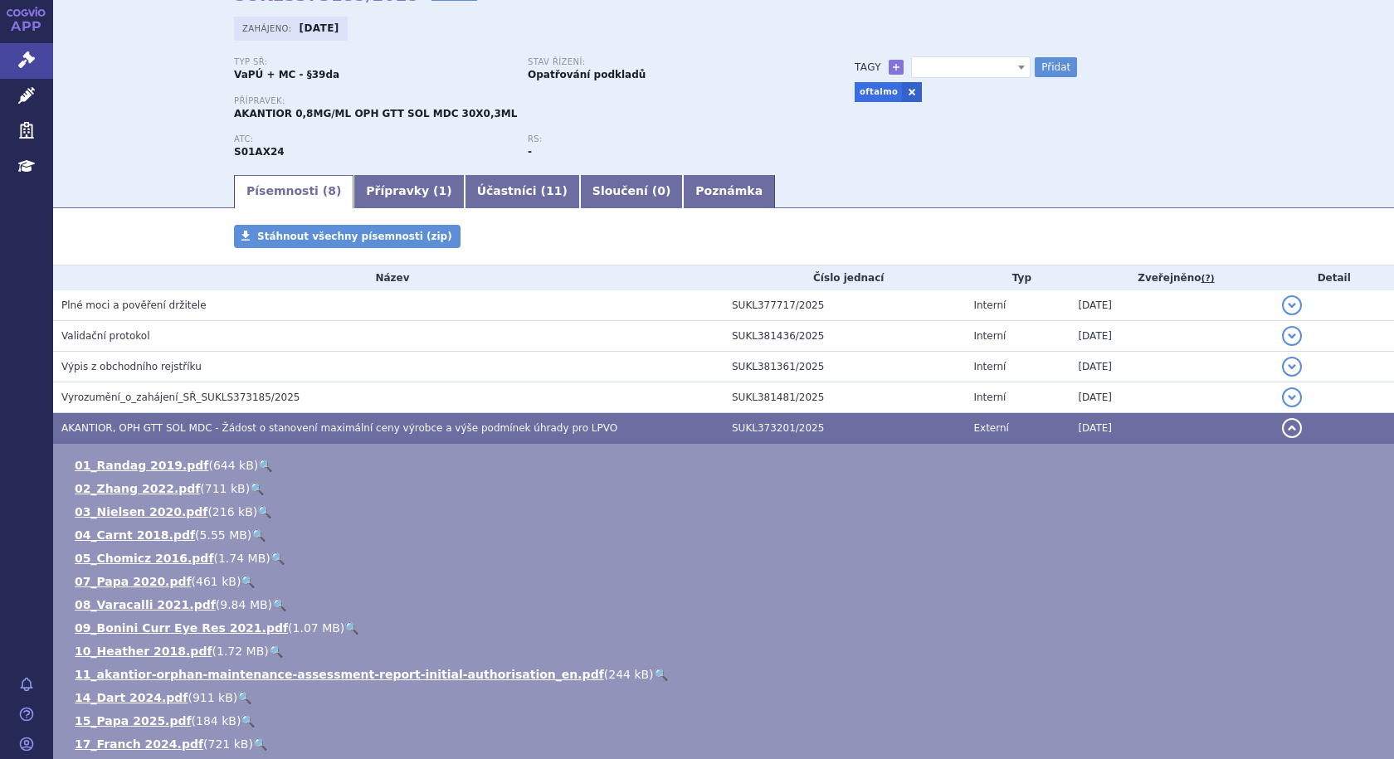
scroll to position [166, 0]
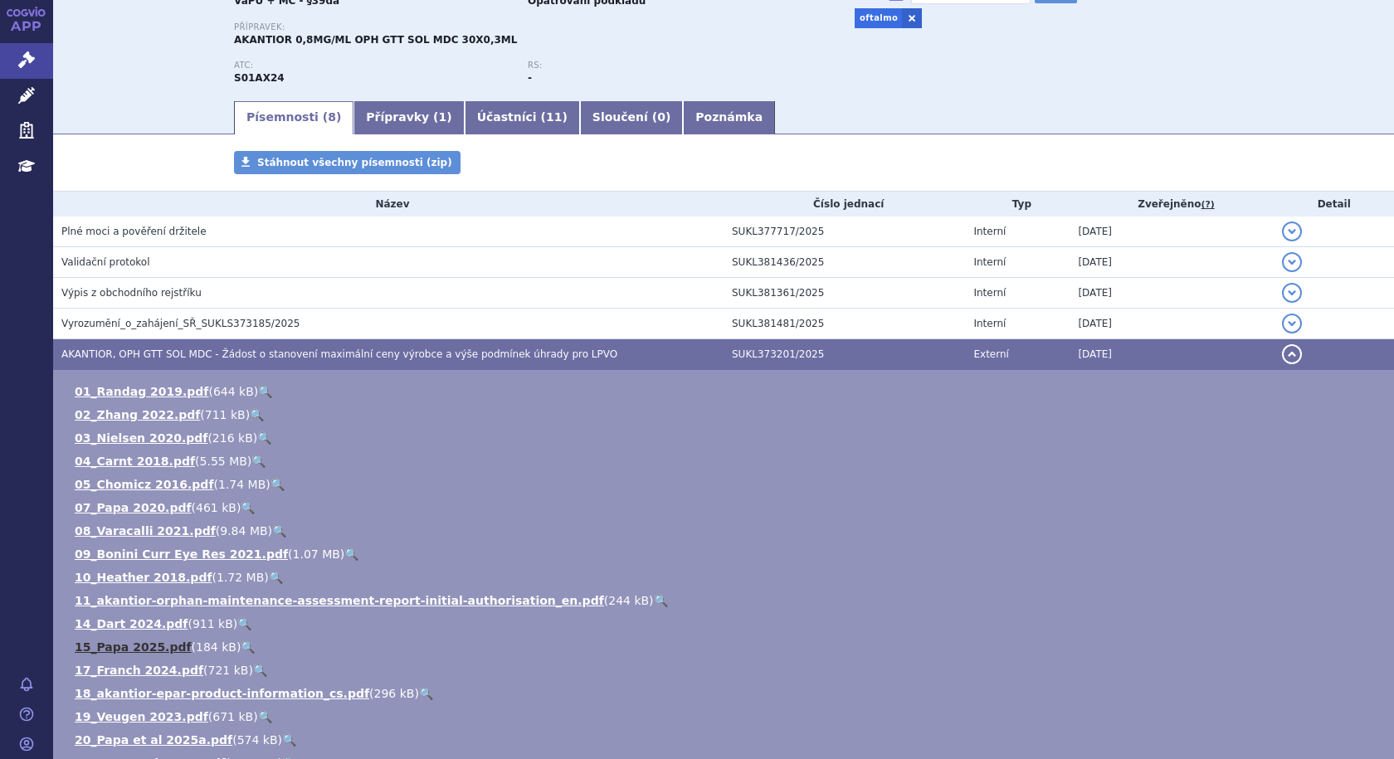
click at [114, 645] on link "15_Papa 2025.pdf" at bounding box center [133, 646] width 117 height 13
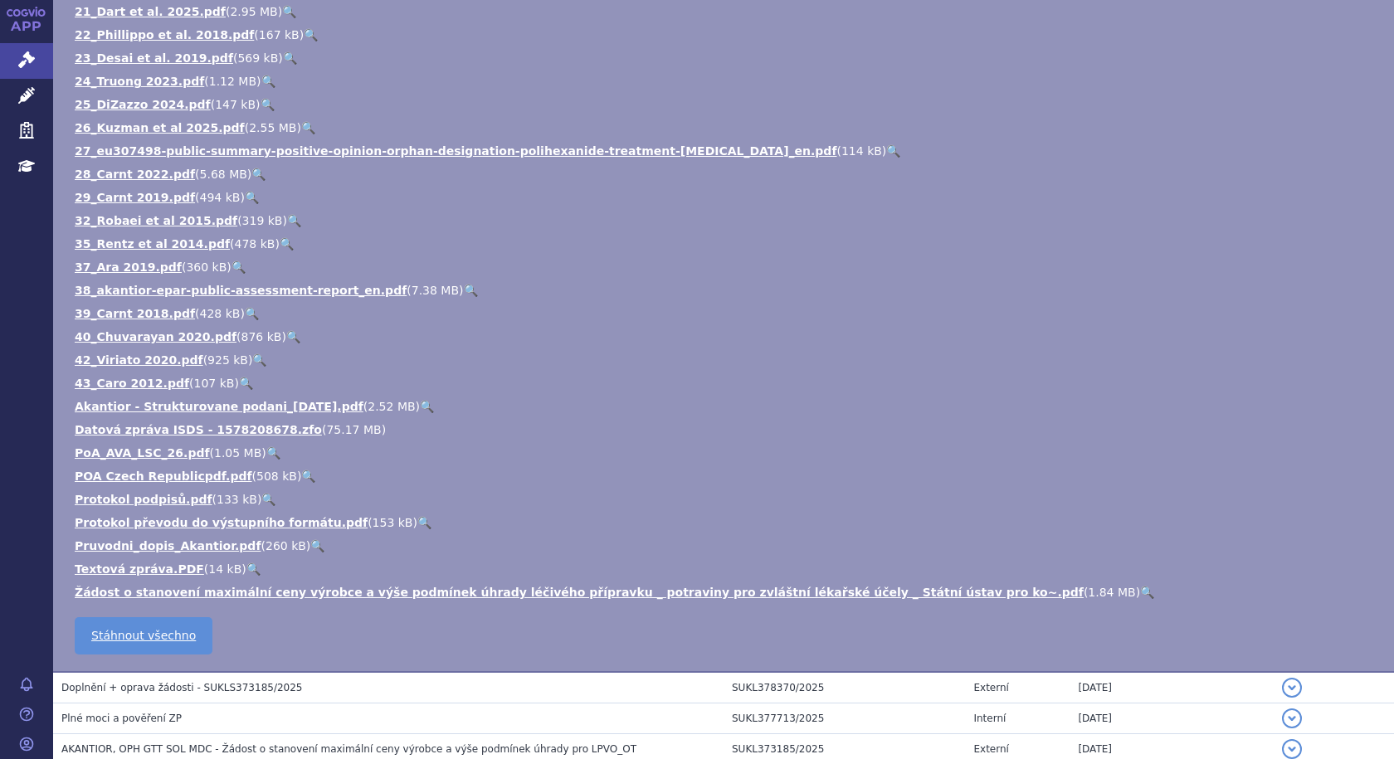
scroll to position [995, 0]
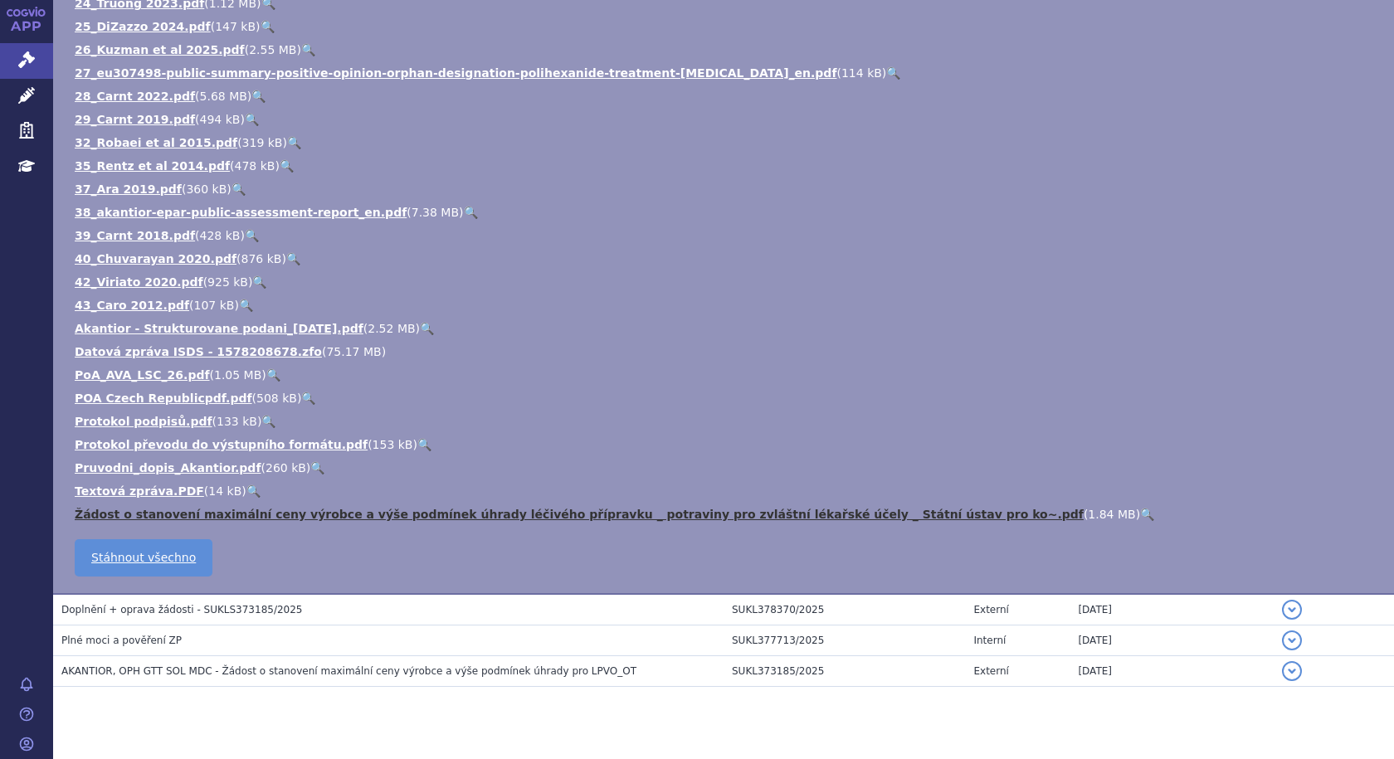
click at [696, 512] on link "Žádost o stanovení maximální ceny výrobce a výše podmínek úhrady léčivého přípr…" at bounding box center [579, 514] width 1009 height 13
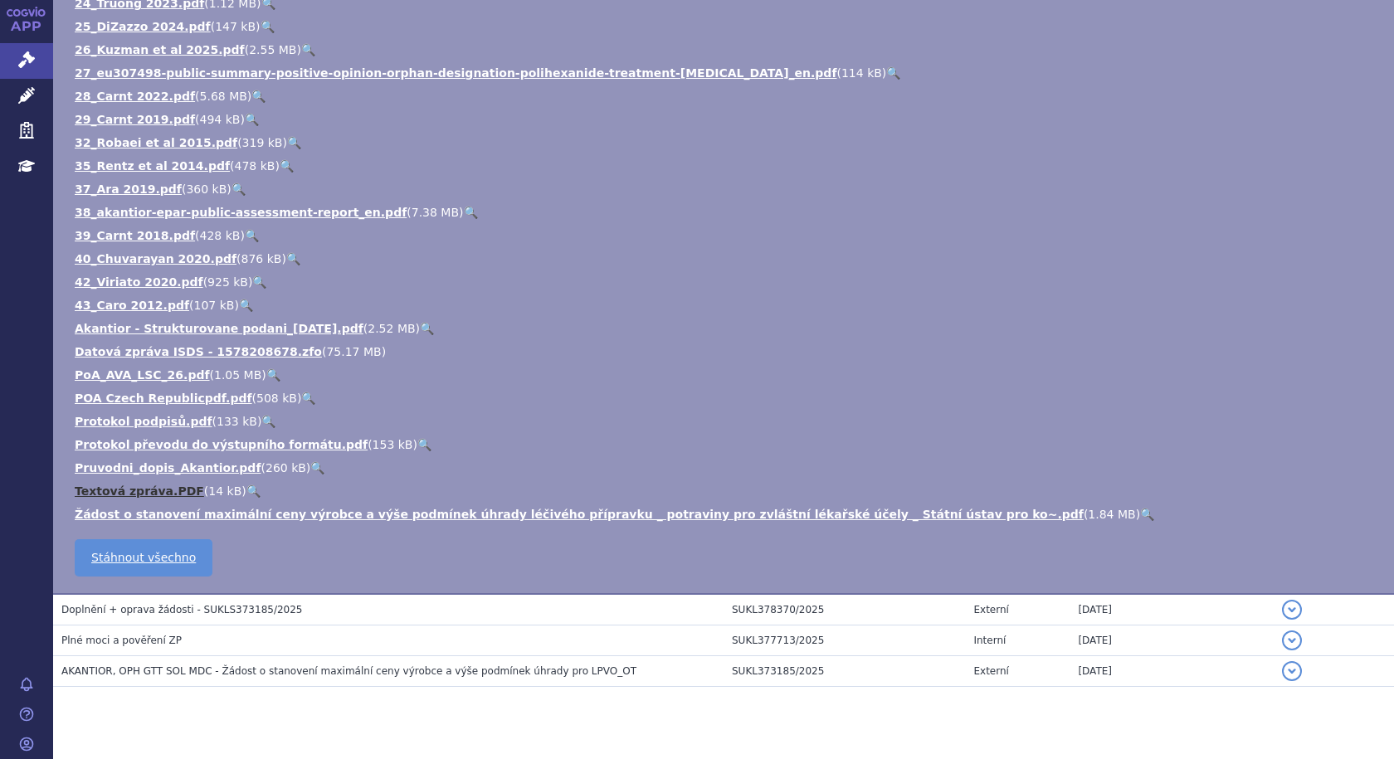
click at [139, 489] on link "Textová zpráva.PDF" at bounding box center [139, 490] width 129 height 13
click at [255, 328] on link "Akantior - Strukturovane podani_[DATE].pdf" at bounding box center [219, 328] width 289 height 13
